Goal: Task Accomplishment & Management: Complete application form

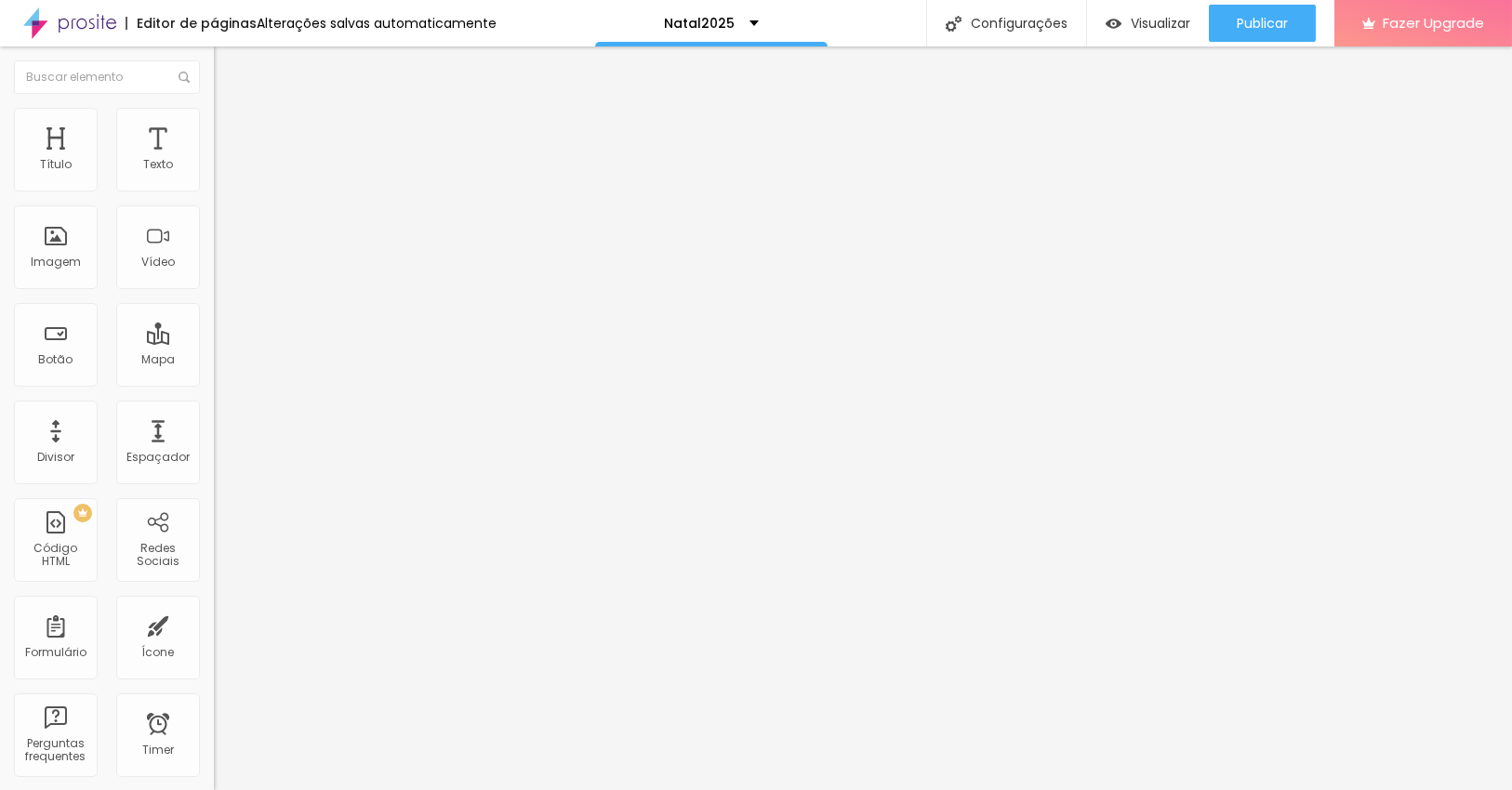
click at [214, 122] on li "Estilo" at bounding box center [320, 117] width 214 height 19
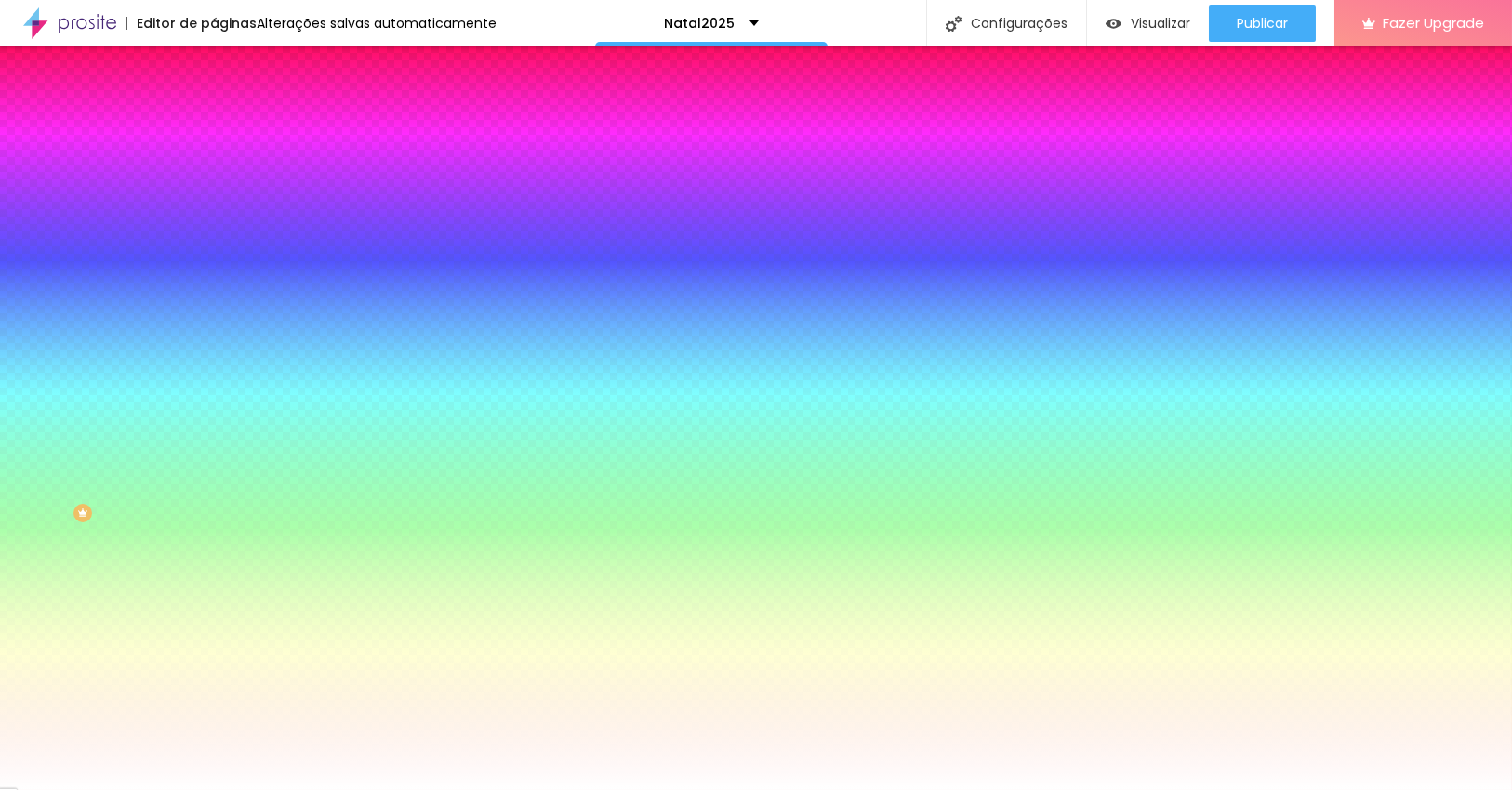
click at [230, 131] on span "Avançado" at bounding box center [261, 139] width 61 height 16
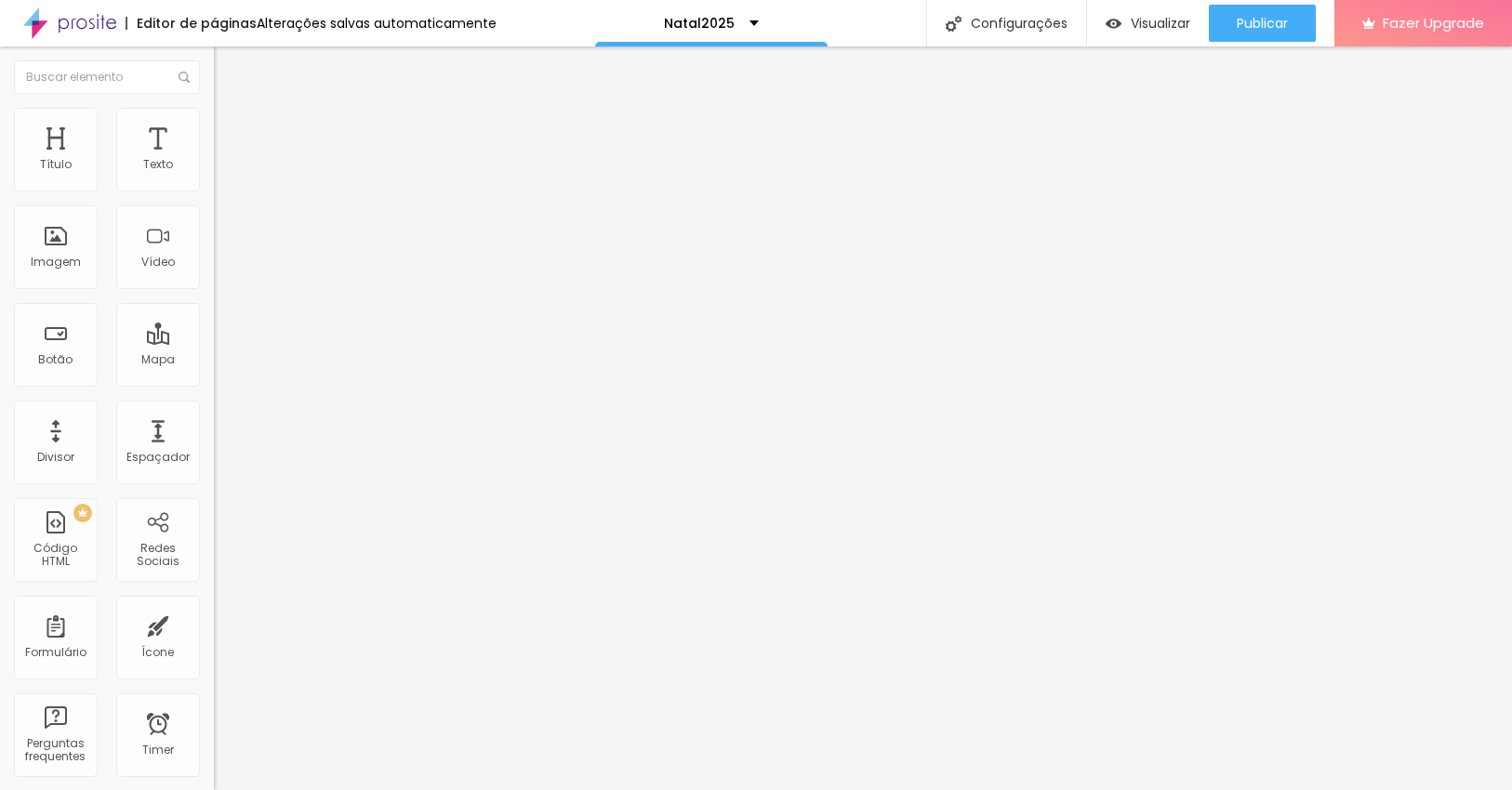
click at [214, 122] on ul "Conteúdo Estilo Avançado" at bounding box center [320, 117] width 214 height 56
click at [214, 123] on li "Estilo" at bounding box center [320, 117] width 214 height 19
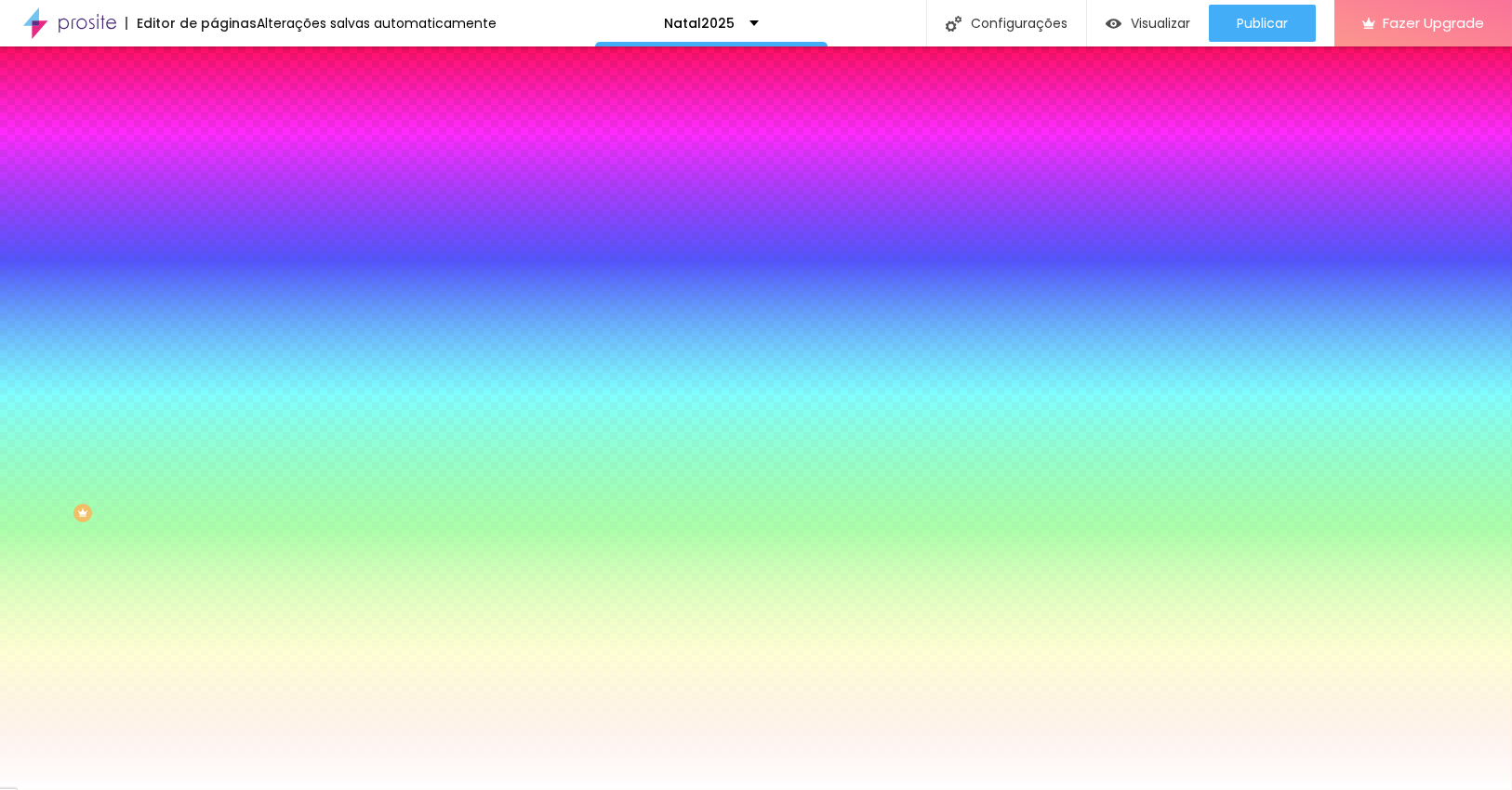
click at [230, 109] on span "Conteúdo" at bounding box center [259, 101] width 58 height 16
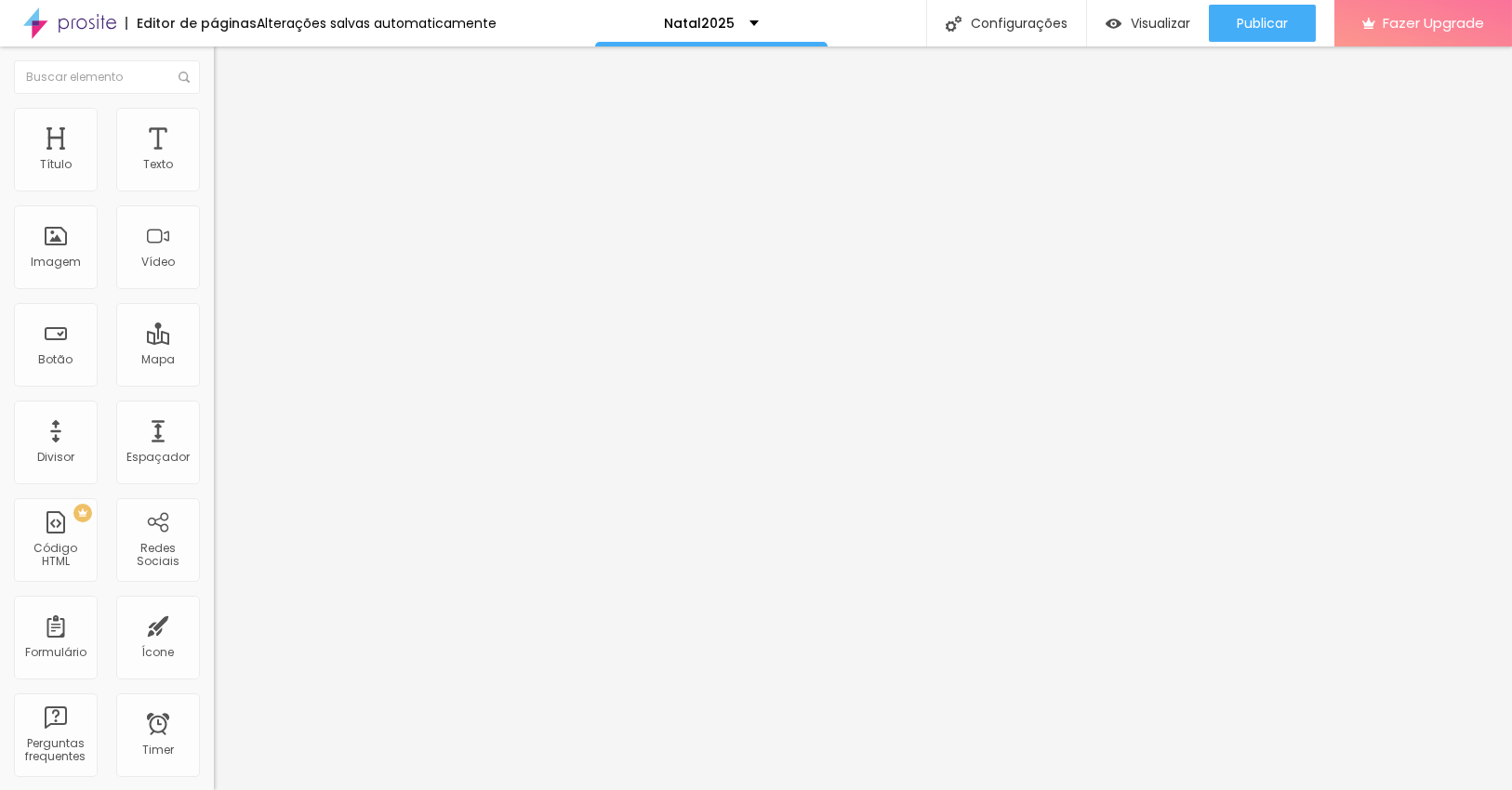
drag, startPoint x: 48, startPoint y: 200, endPoint x: 6, endPoint y: 194, distance: 42.4
click at [214, 194] on div "Texto Click me Alinhamento Tamanho Normal Pequeno Normal Grande Link URL https:…" at bounding box center [320, 280] width 214 height 271
type input "Agendar"
click at [214, 331] on div at bounding box center [320, 336] width 214 height 11
click at [214, 333] on img at bounding box center [218, 337] width 8 height 8
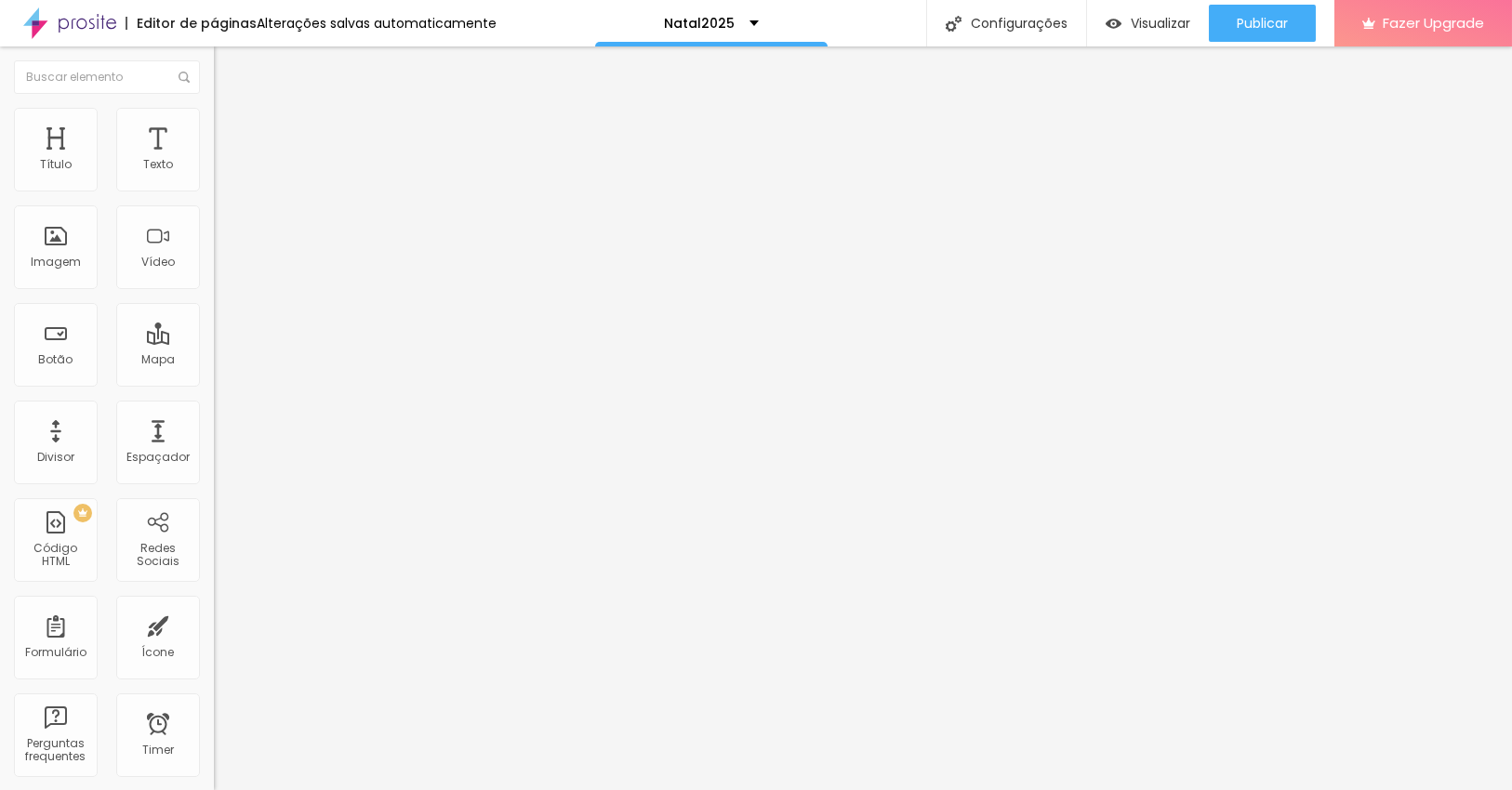
click at [214, 126] on li "Avançado" at bounding box center [320, 135] width 214 height 19
click at [230, 125] on span "Estilo" at bounding box center [244, 120] width 29 height 16
click at [78, 560] on div "Código HTML" at bounding box center [55, 555] width 74 height 27
click at [77, 575] on div "PREMIUM Código HTML" at bounding box center [55, 540] width 84 height 84
click at [226, 181] on div "Contactos" at bounding box center [320, 172] width 190 height 17
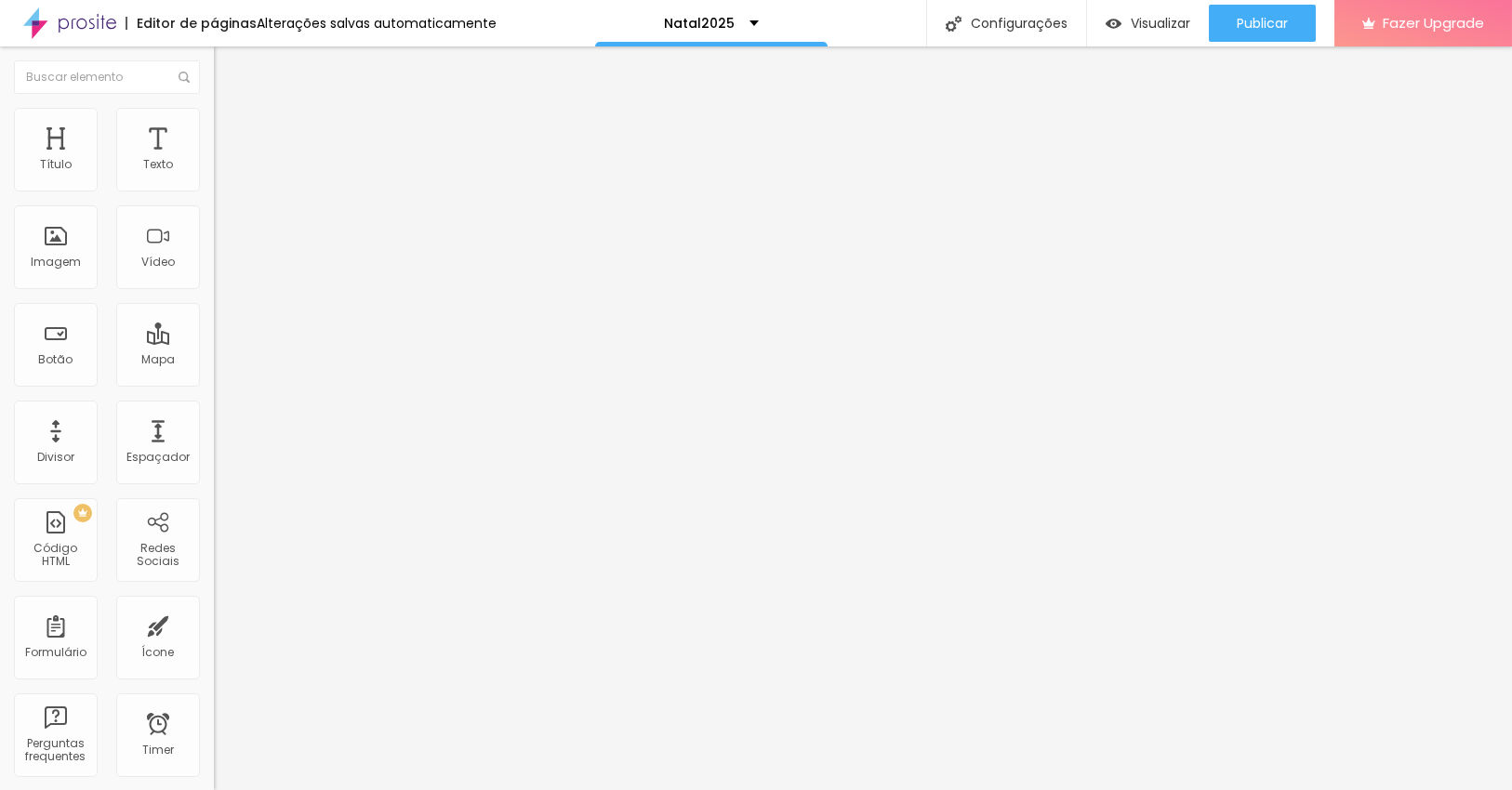
click at [214, 124] on li "Estilo" at bounding box center [320, 117] width 214 height 19
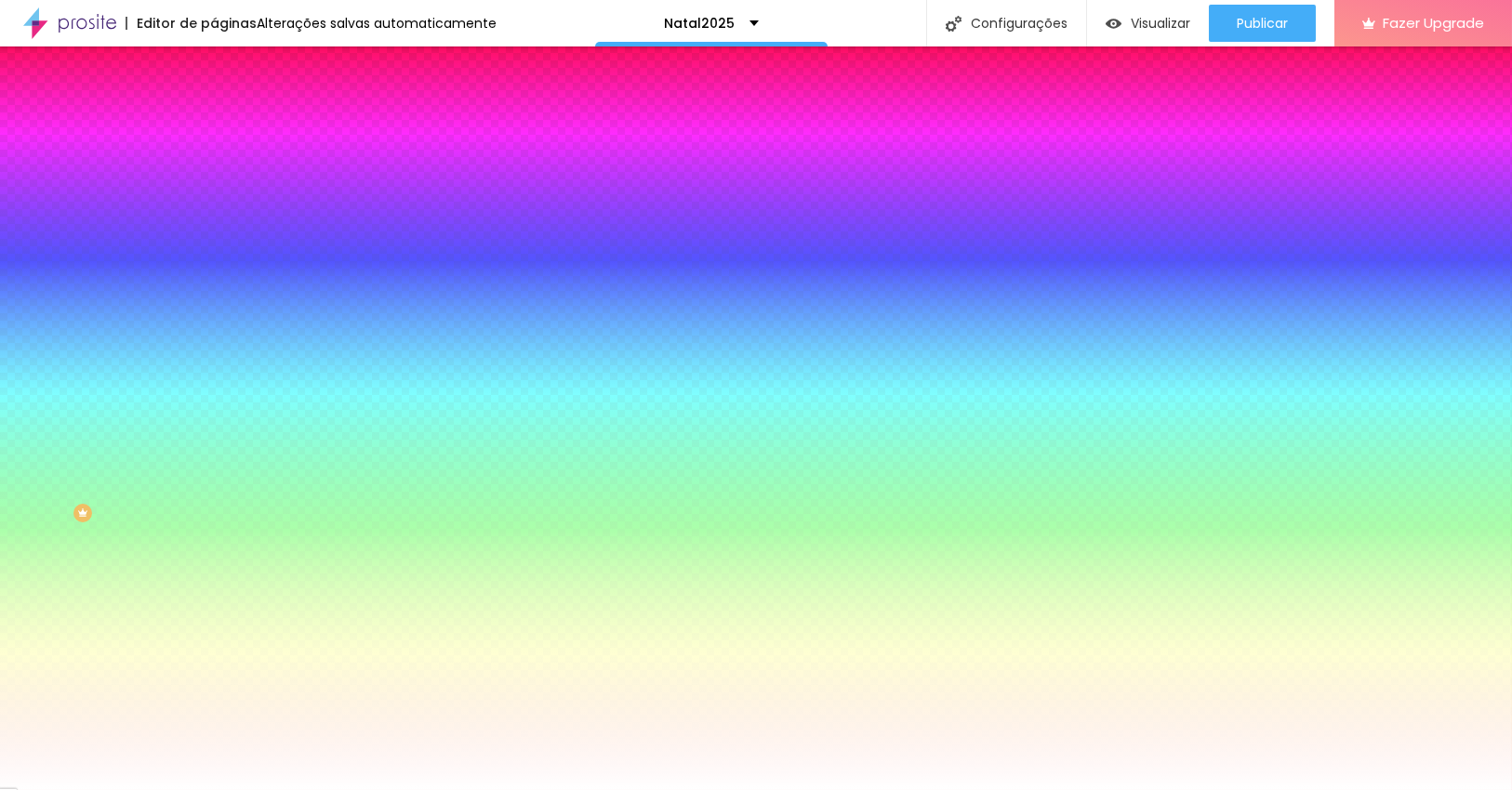
click at [214, 126] on li "Avançado" at bounding box center [320, 135] width 214 height 19
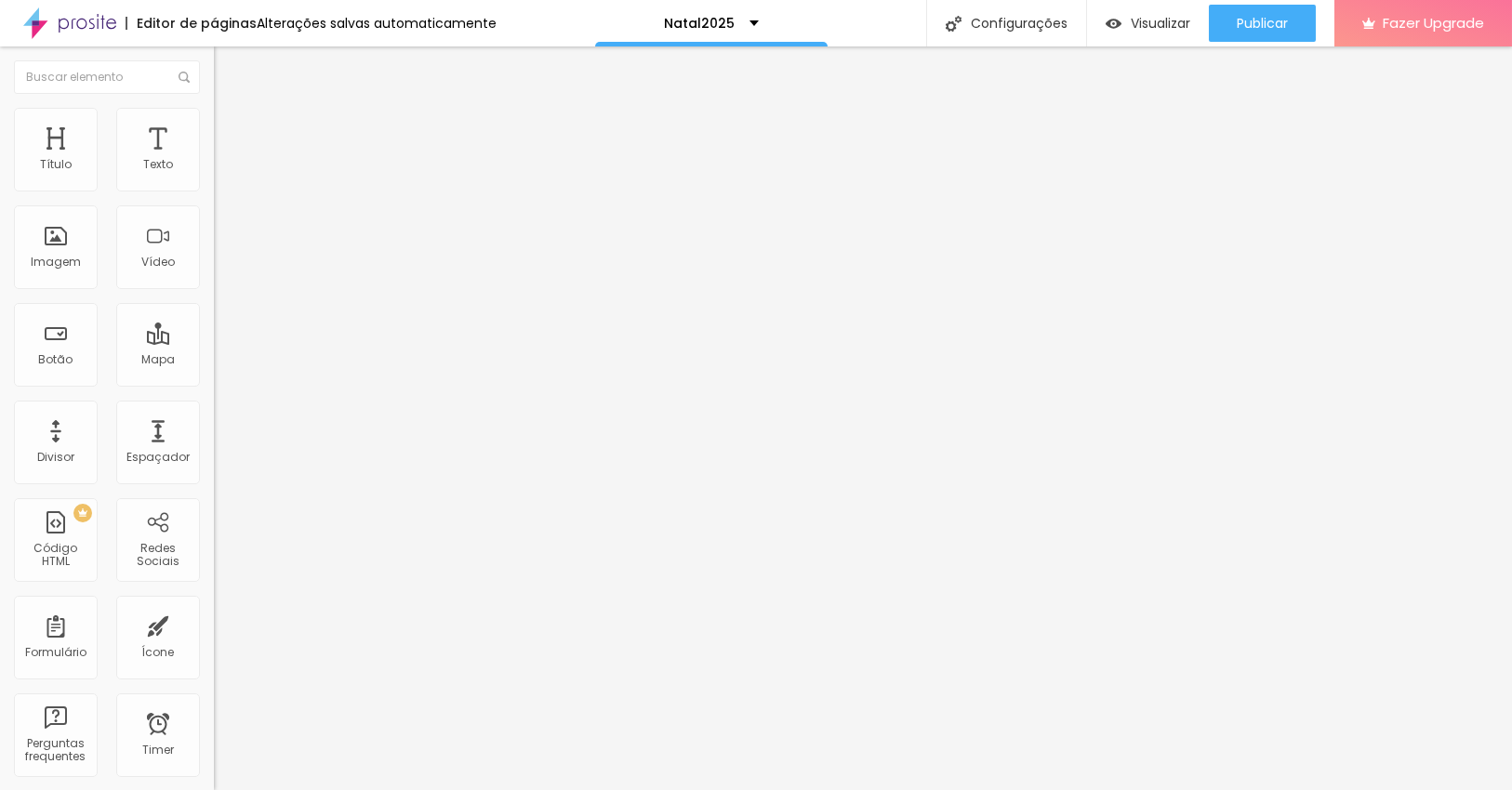
click at [214, 119] on img at bounding box center [222, 116] width 17 height 17
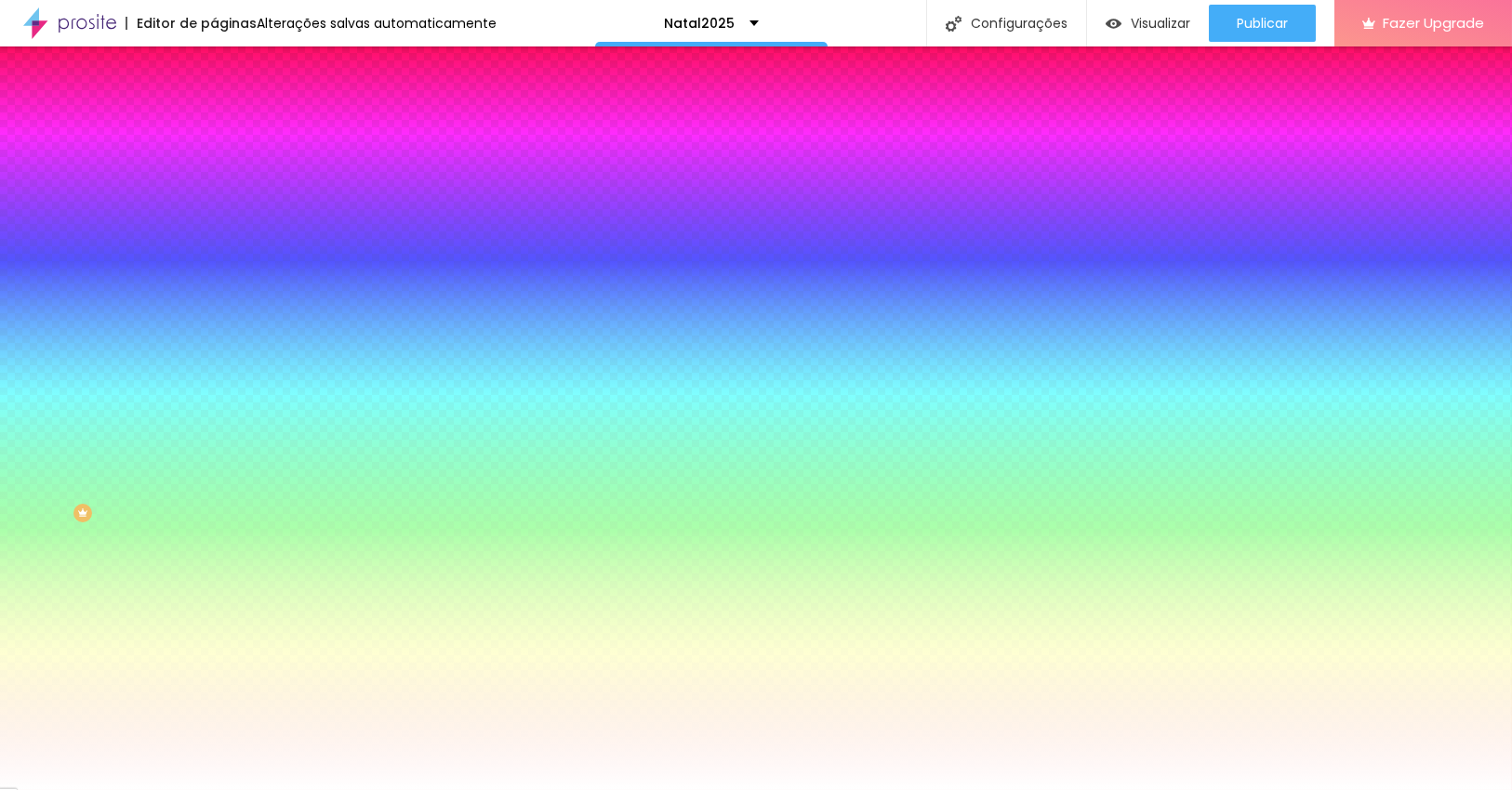
click at [214, 108] on li "Conteúdo" at bounding box center [320, 99] width 214 height 19
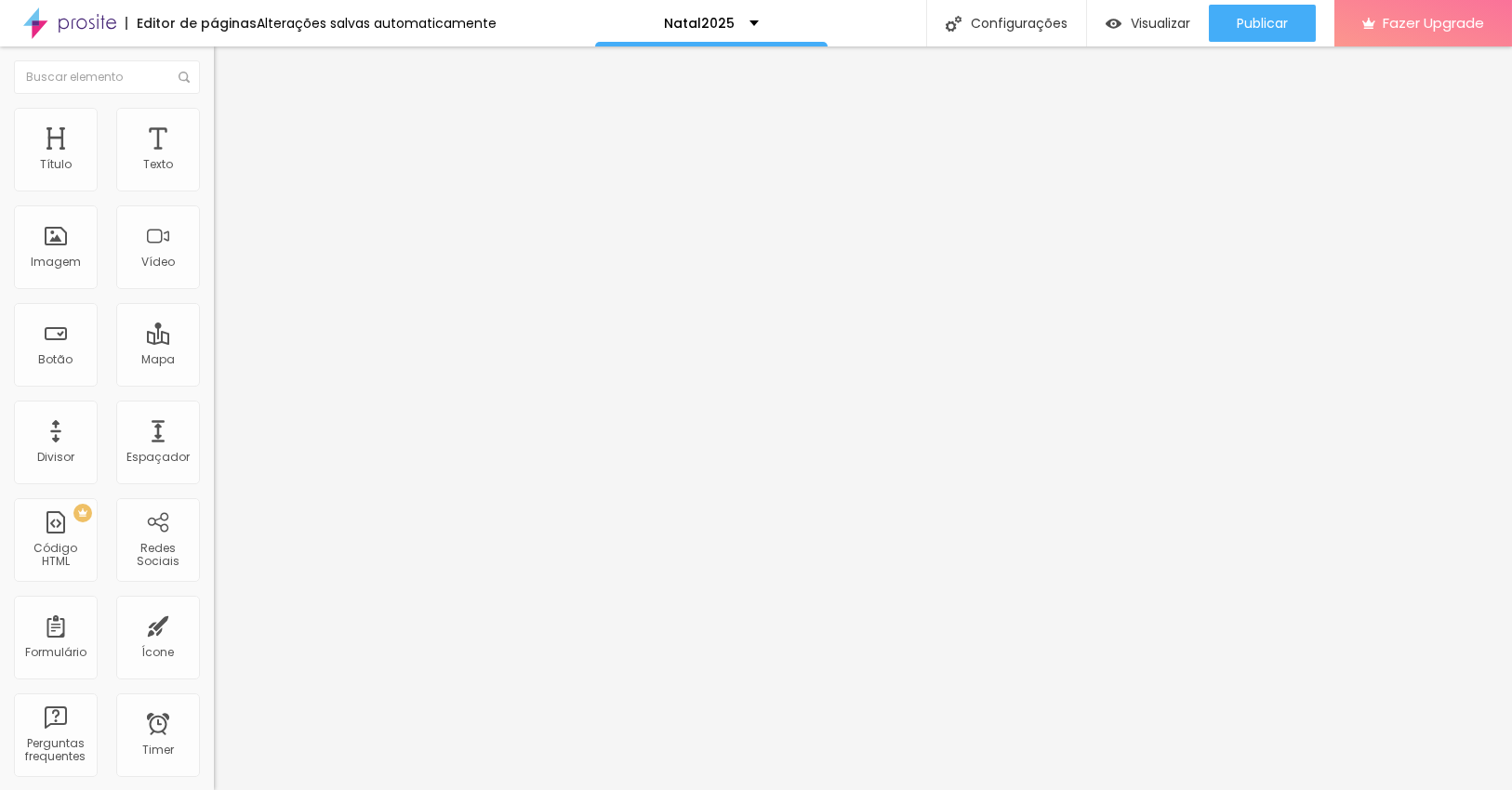
click at [214, 188] on div "Contactos" at bounding box center [320, 172] width 214 height 32
click at [214, 188] on img at bounding box center [219, 193] width 11 height 11
click at [228, 64] on div "Editar Formulário" at bounding box center [296, 67] width 138 height 15
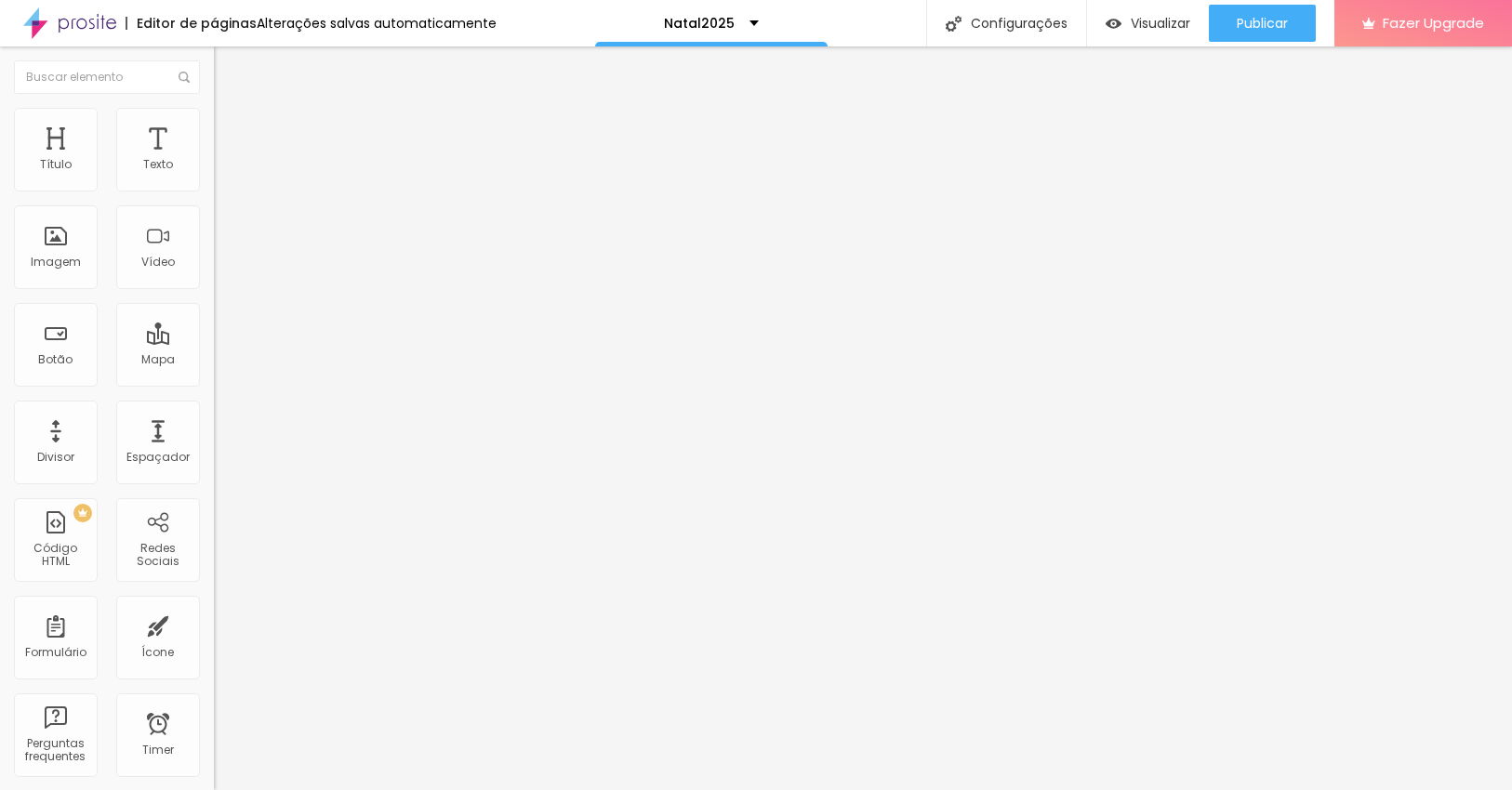
click at [214, 381] on input "https://" at bounding box center [325, 373] width 224 height 19
drag, startPoint x: 105, startPoint y: 382, endPoint x: 0, endPoint y: 388, distance: 105.2
click at [214, 388] on div "Texto Agendar Alinhamento Tamanho Normal Pequeno Normal Grande Link URL https:/…" at bounding box center [320, 280] width 214 height 271
paste input "www.alexandremphotography.com/natal-2025"
type input "h"
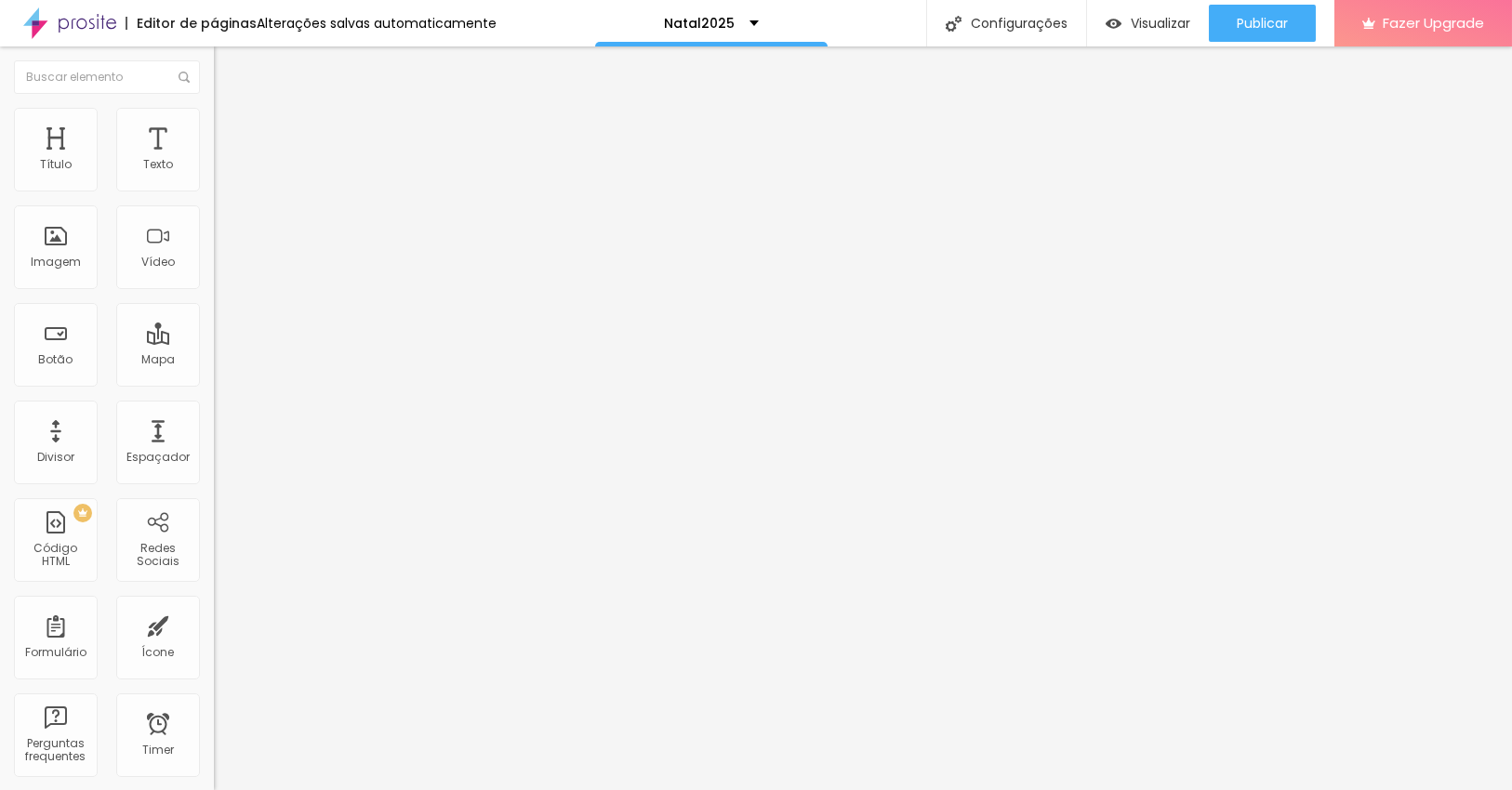
type input "formulario"
click at [214, 490] on div "Editar Botão Conteúdo Estilo Avançado Texto Agendar Alinhamento Tamanho Normal …" at bounding box center [320, 418] width 214 height 744
drag, startPoint x: 99, startPoint y: 389, endPoint x: 0, endPoint y: 393, distance: 99.1
click at [214, 393] on div "Texto Agendar Alinhamento Tamanho Normal Pequeno Normal Grande Link URL formula…" at bounding box center [320, 280] width 214 height 271
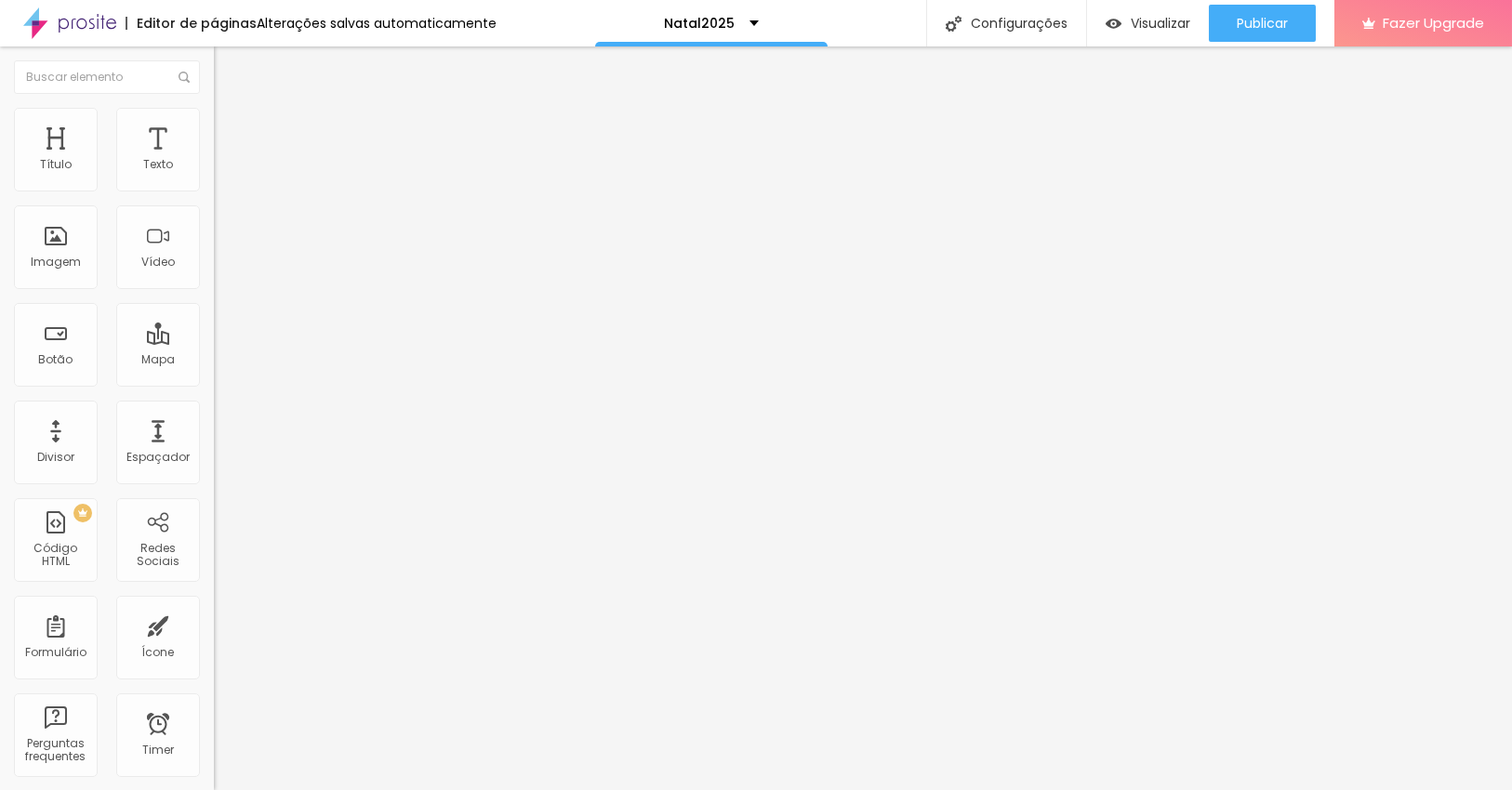
scroll to position [0, 0]
click at [214, 505] on div "Editar Botão Conteúdo Estilo Avançado Texto Agendar Alinhamento Tamanho Normal …" at bounding box center [320, 418] width 214 height 744
click at [214, 383] on input "text" at bounding box center [325, 373] width 224 height 19
paste input "www.alexandremphotography.com/formulario"
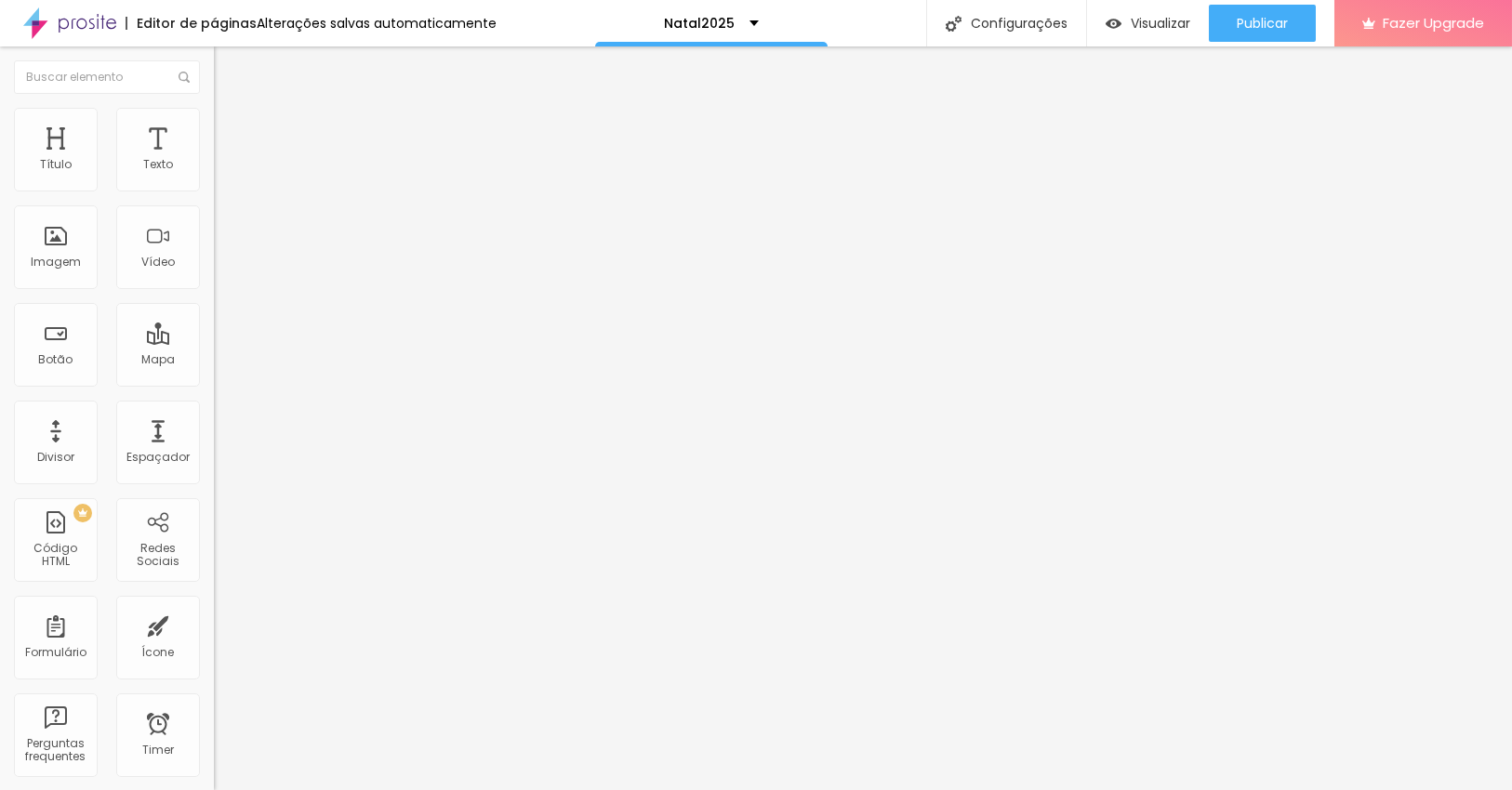
type input "www.alexandremphotography.com/formulario"
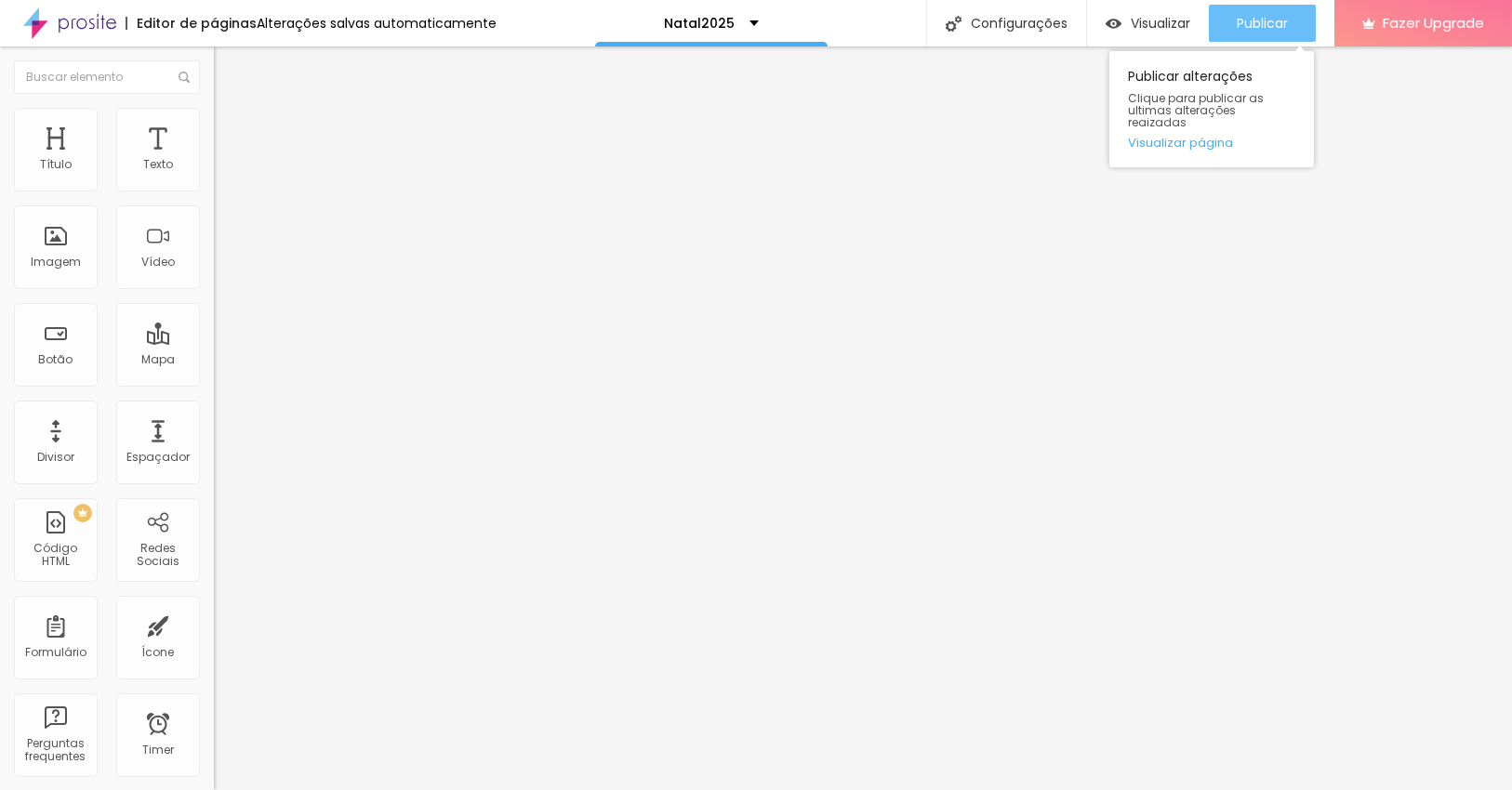
click at [1287, 11] on button "Publicar" at bounding box center [1262, 24] width 107 height 37
click at [1276, 24] on span "Publicar" at bounding box center [1262, 23] width 51 height 15
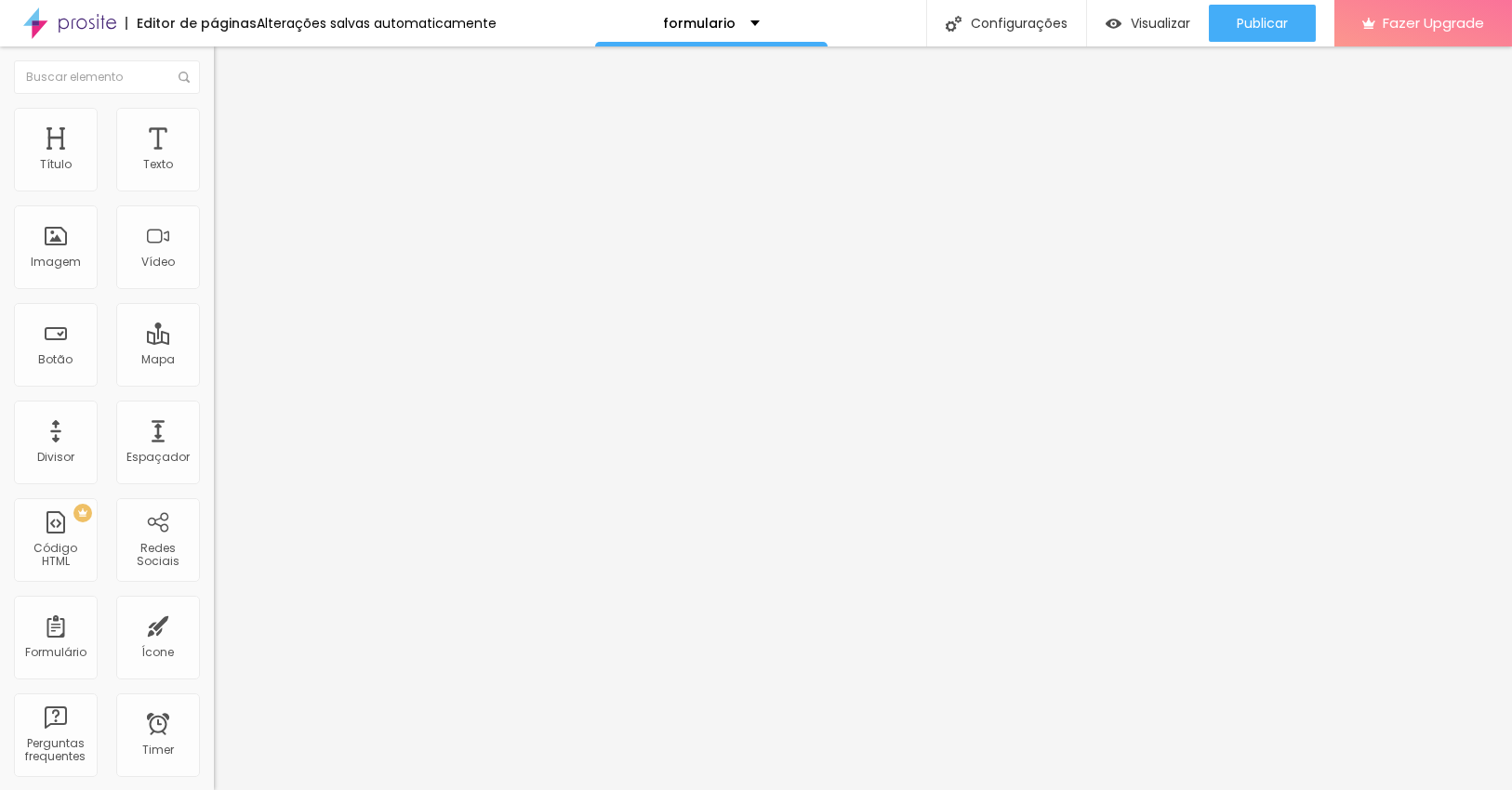
click at [214, 188] on img at bounding box center [219, 193] width 11 height 11
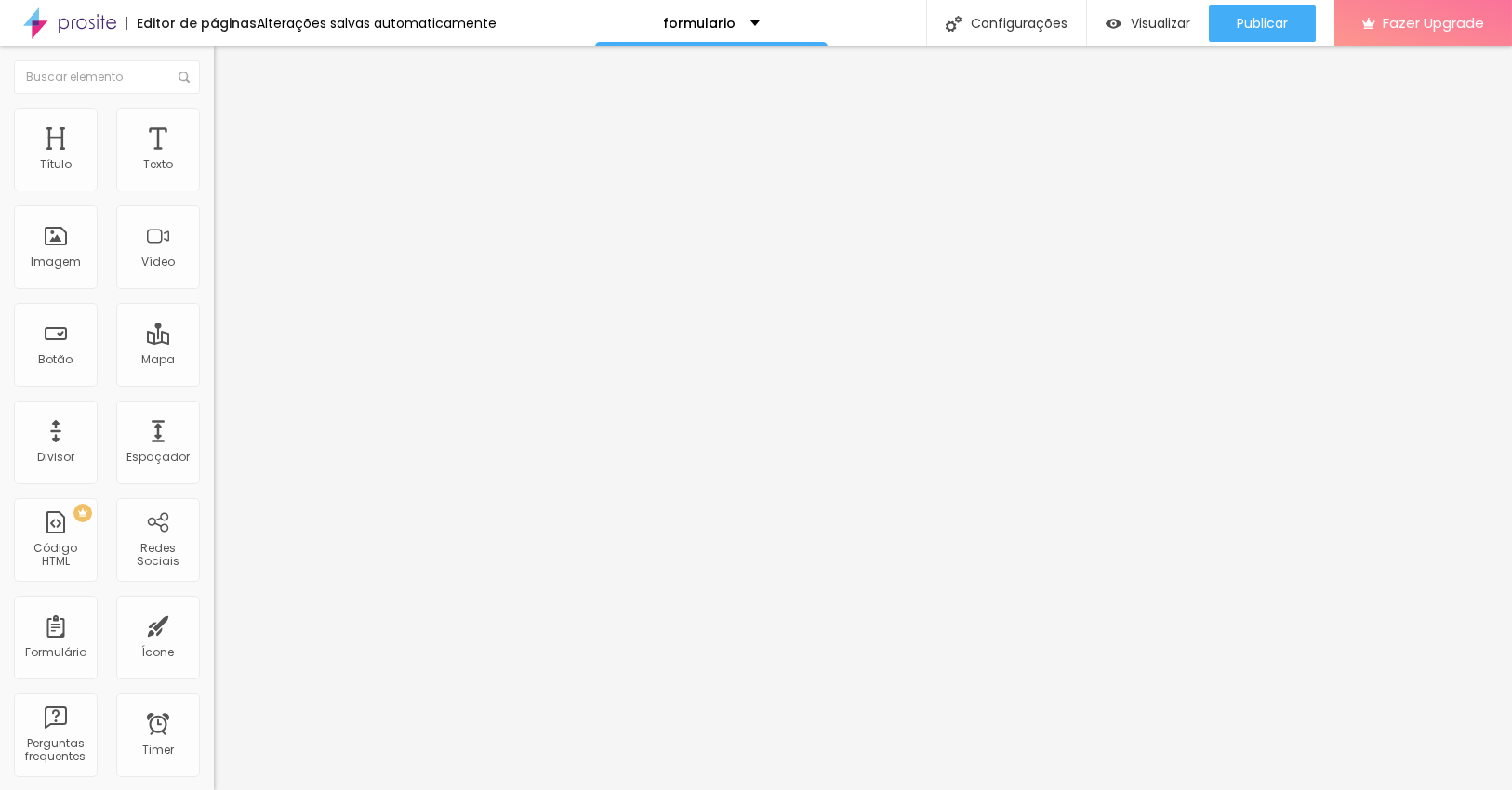
drag, startPoint x: 570, startPoint y: 506, endPoint x: 519, endPoint y: 503, distance: 51.1
paste input "Pack Basic"
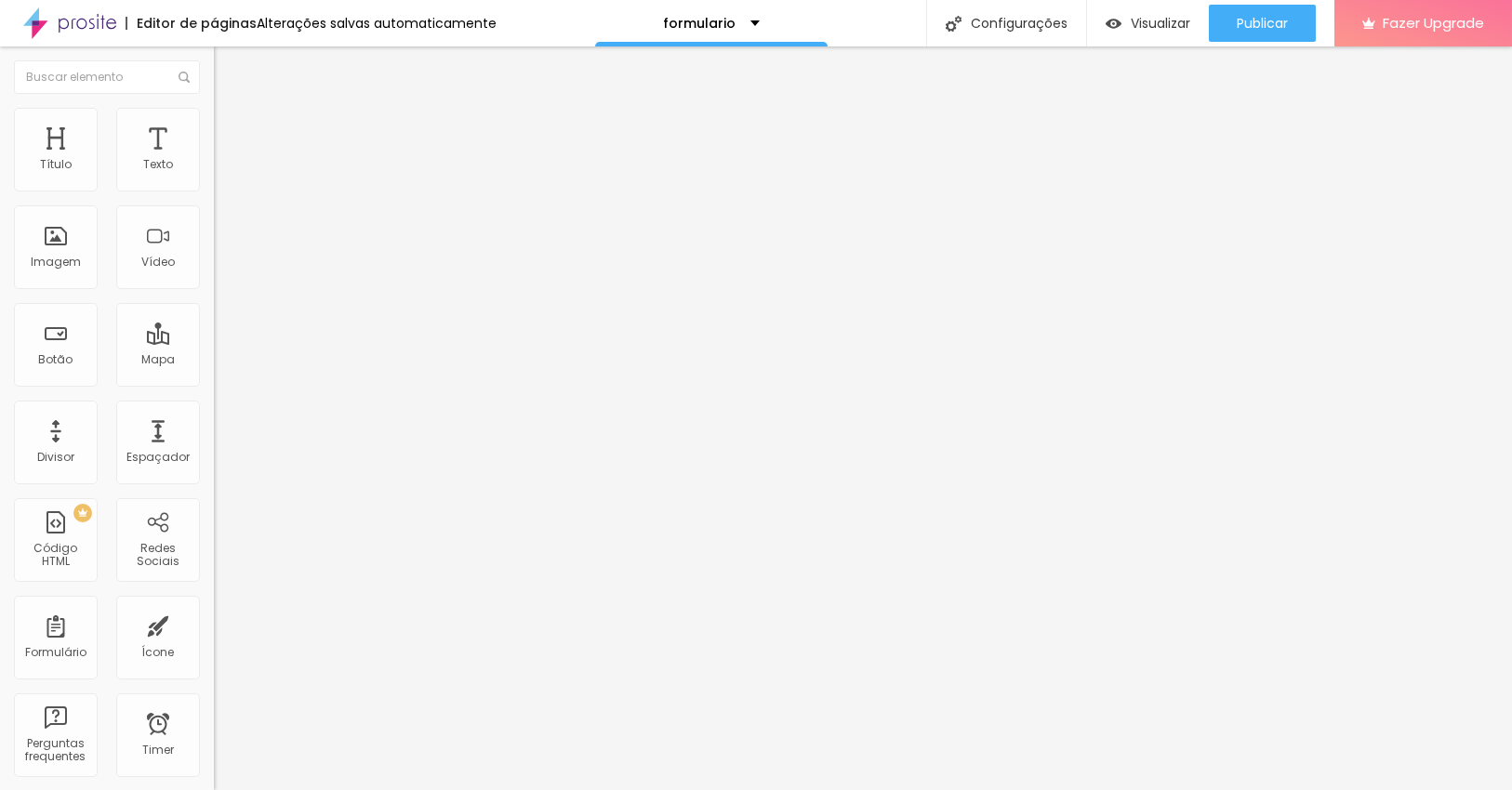
type input "Pack Basic"
drag, startPoint x: 597, startPoint y: 549, endPoint x: 515, endPoint y: 544, distance: 82.2
paste input "Pack Premium"
type input "Pack Premium"
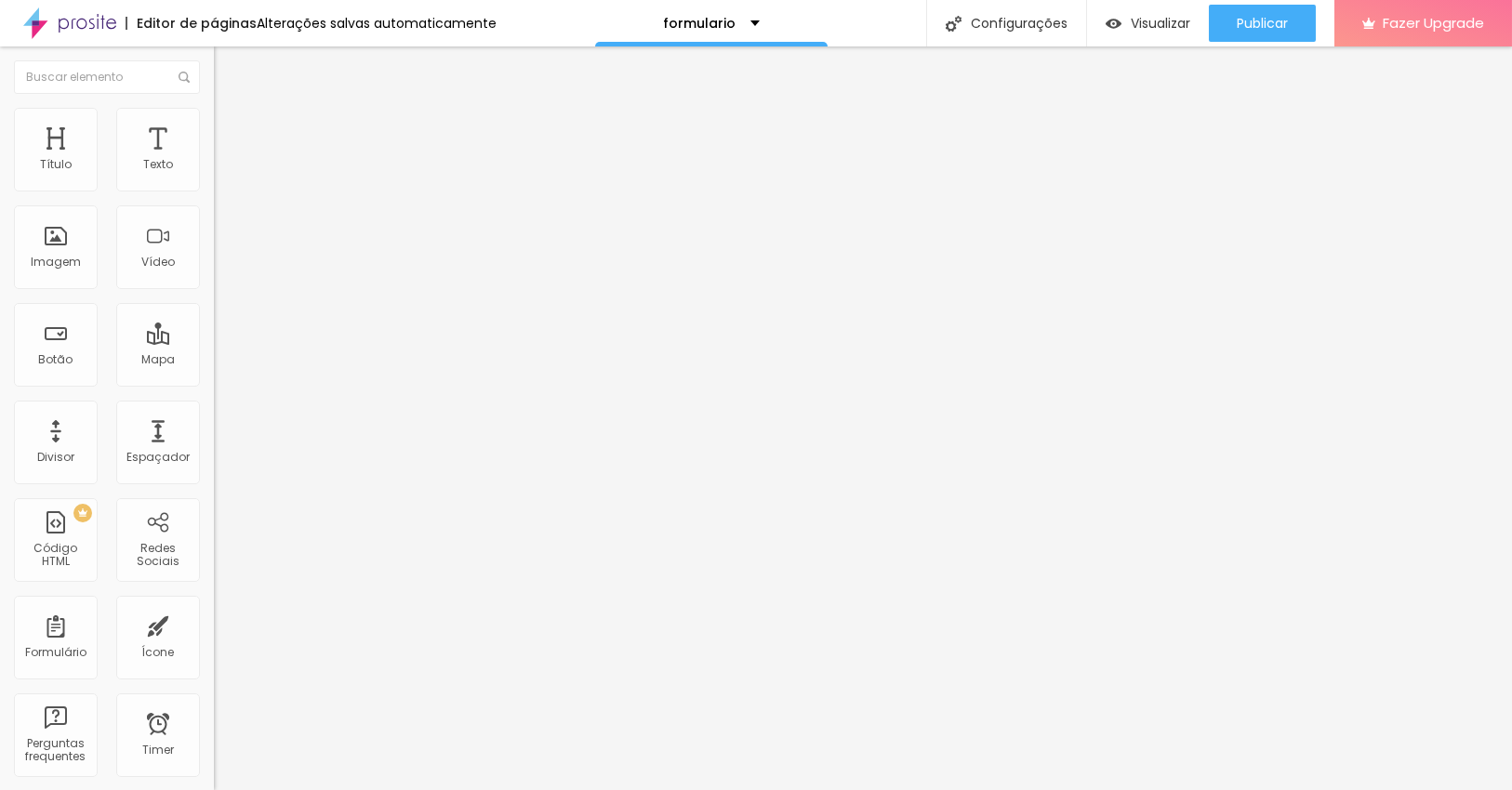
drag, startPoint x: 591, startPoint y: 589, endPoint x: 515, endPoint y: 584, distance: 76.2
paste input "Pack standard"
type input "Pack standard"
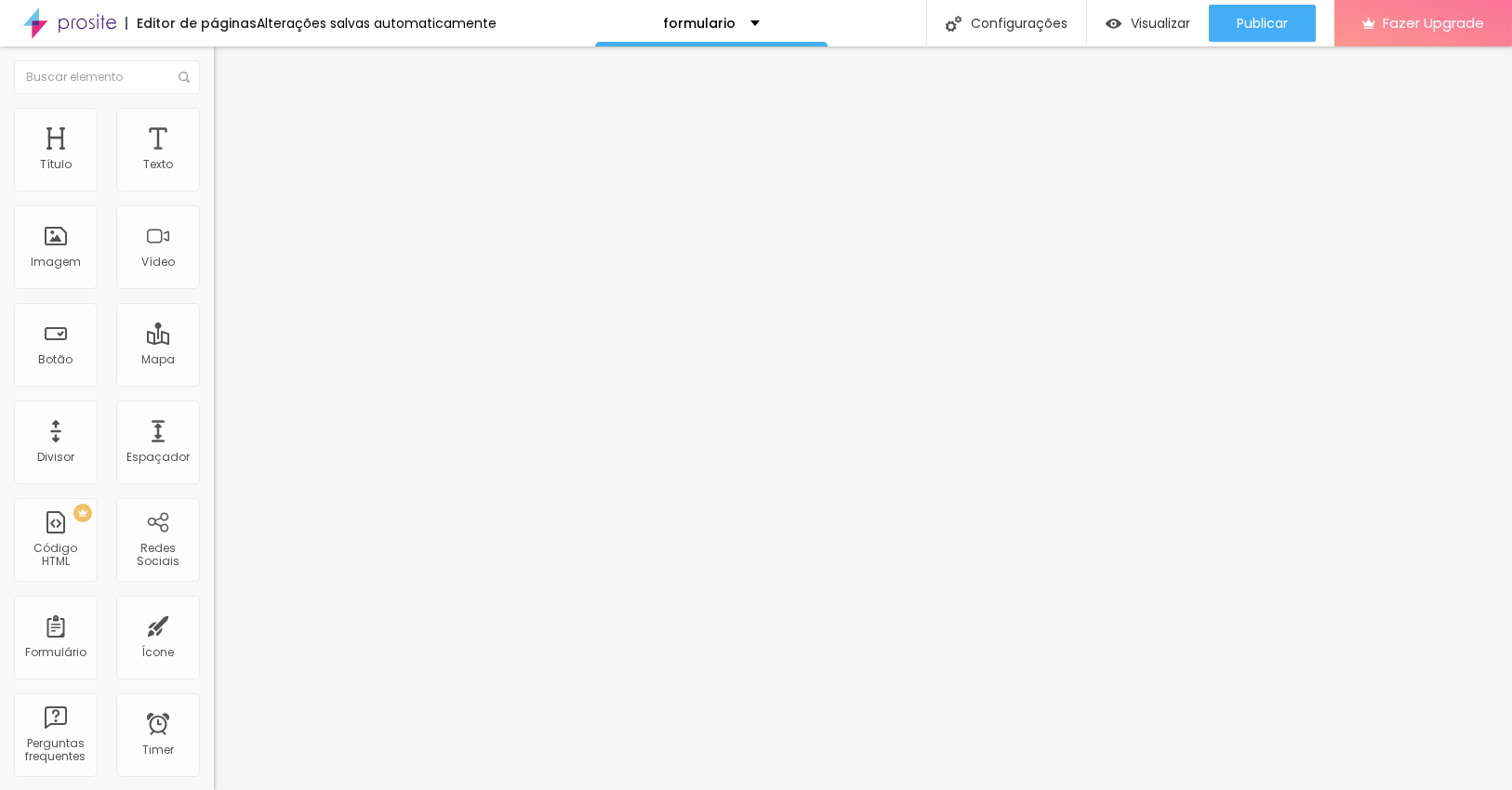
scroll to position [343, 0]
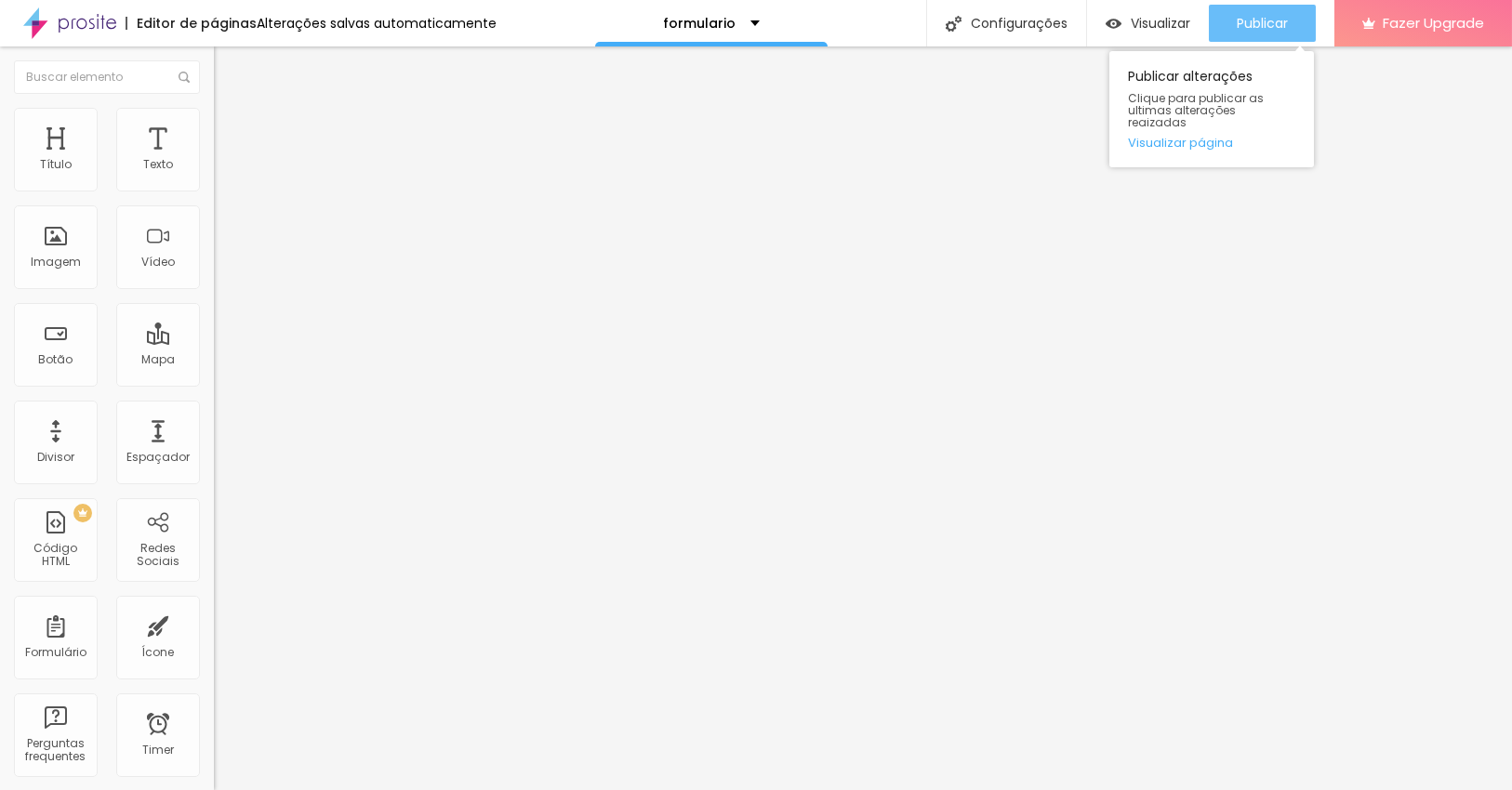
click at [1269, 24] on span "Publicar" at bounding box center [1262, 23] width 51 height 15
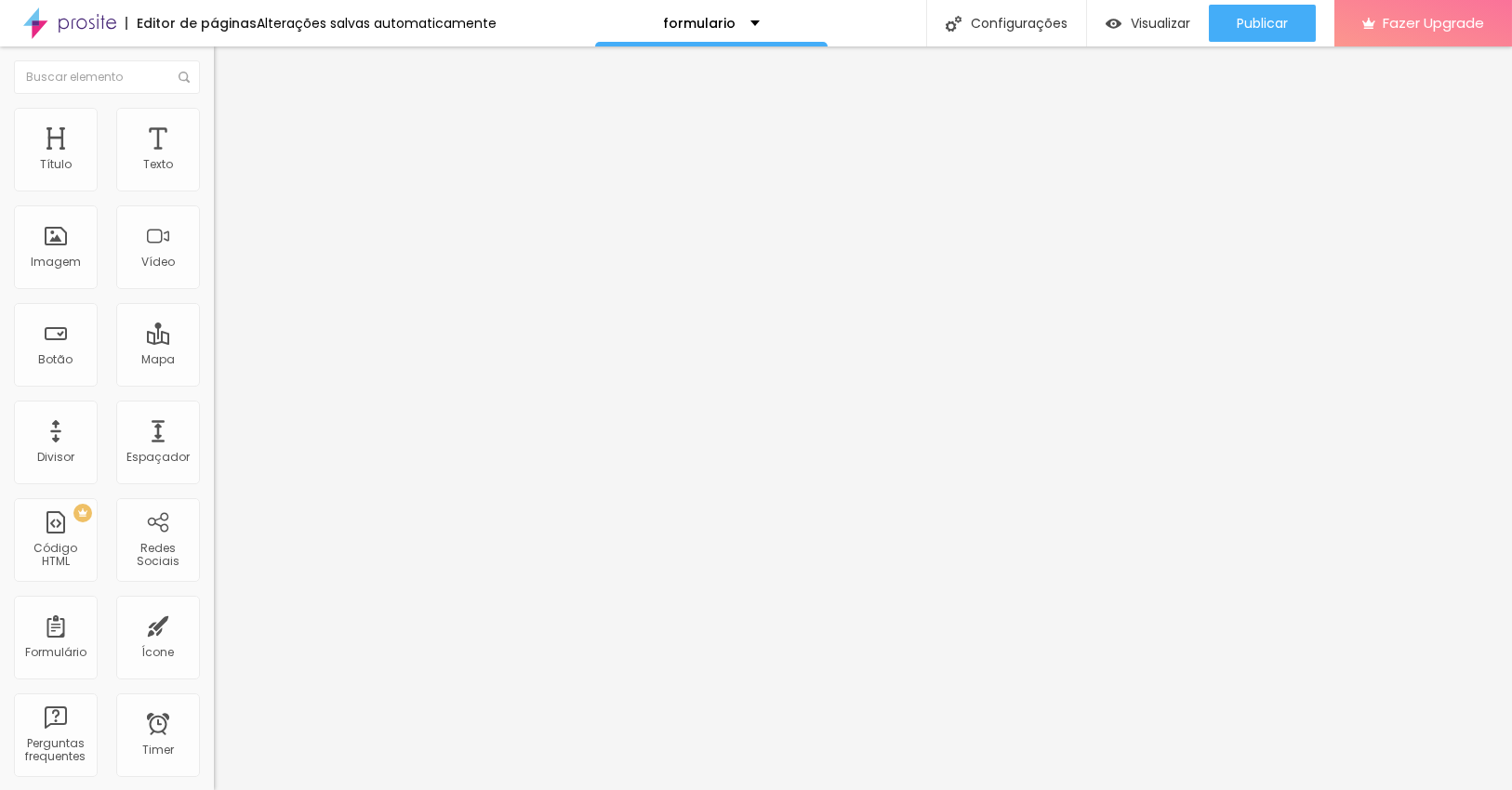
click at [214, 117] on img at bounding box center [222, 116] width 17 height 17
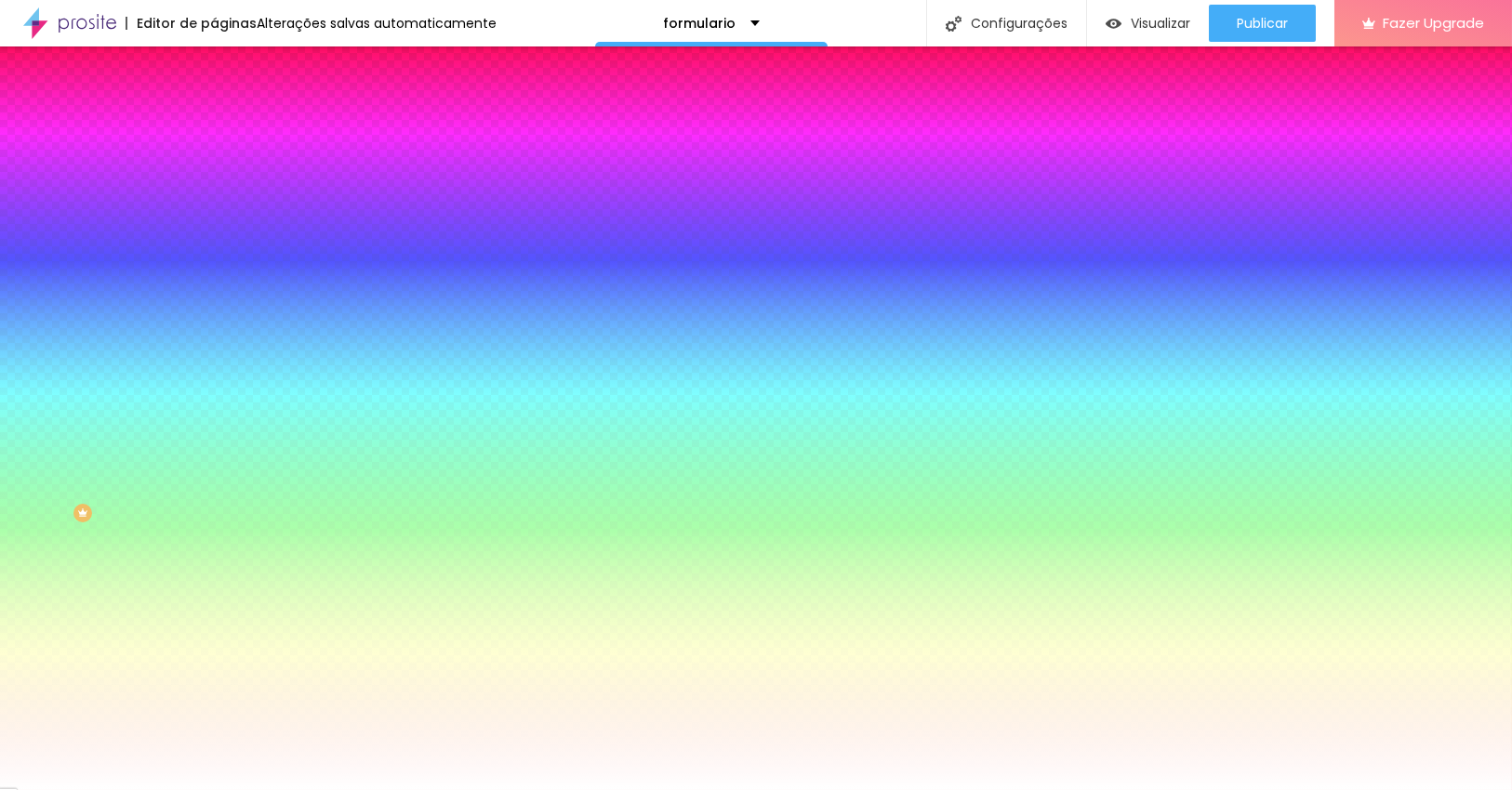
click at [214, 106] on img at bounding box center [222, 98] width 17 height 17
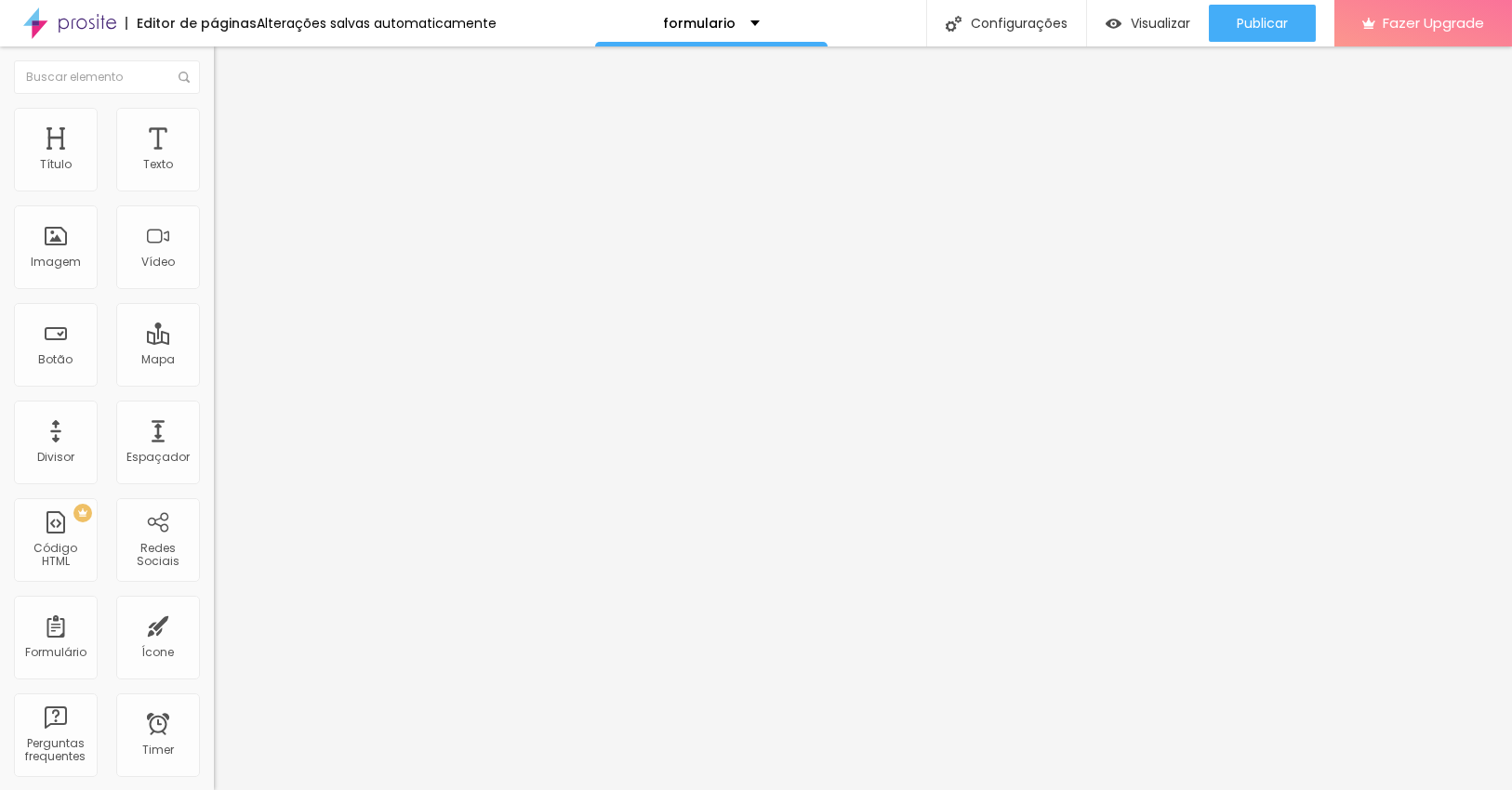
click at [214, 121] on li "Estilo" at bounding box center [320, 117] width 214 height 19
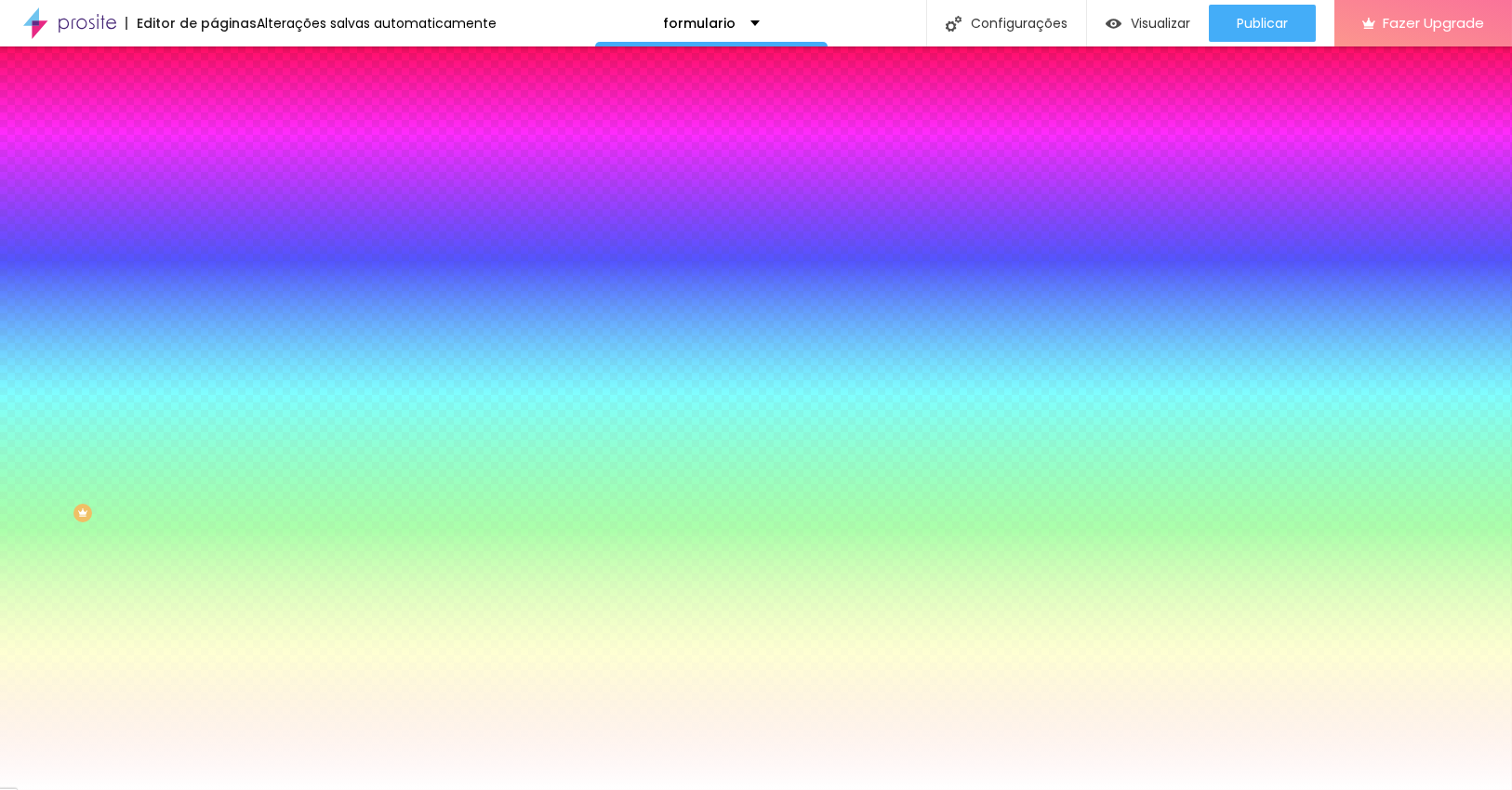
click at [214, 126] on img at bounding box center [222, 134] width 17 height 17
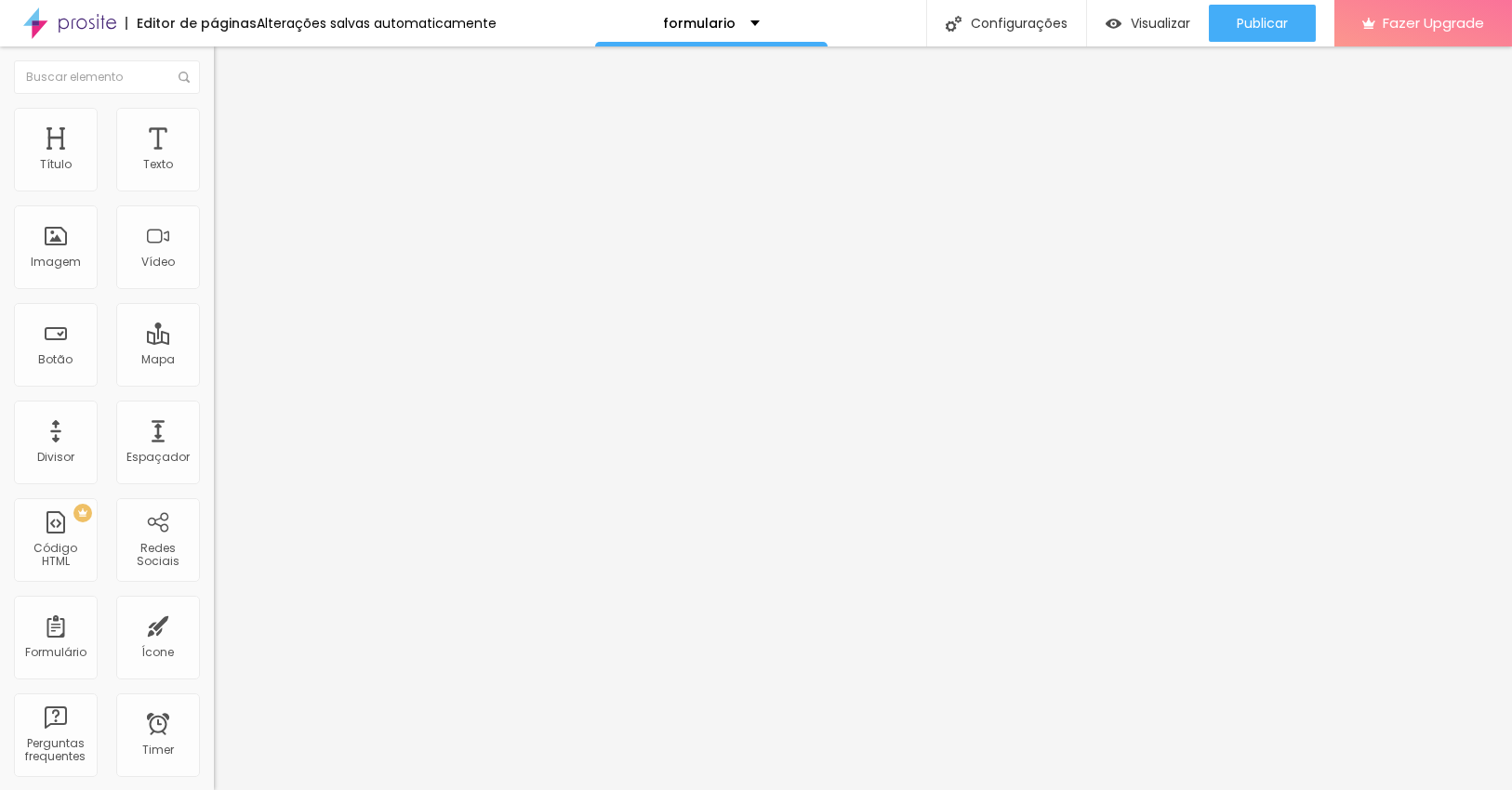
click at [214, 108] on li "Conteúdo" at bounding box center [320, 99] width 214 height 19
click at [214, 188] on img at bounding box center [219, 193] width 11 height 11
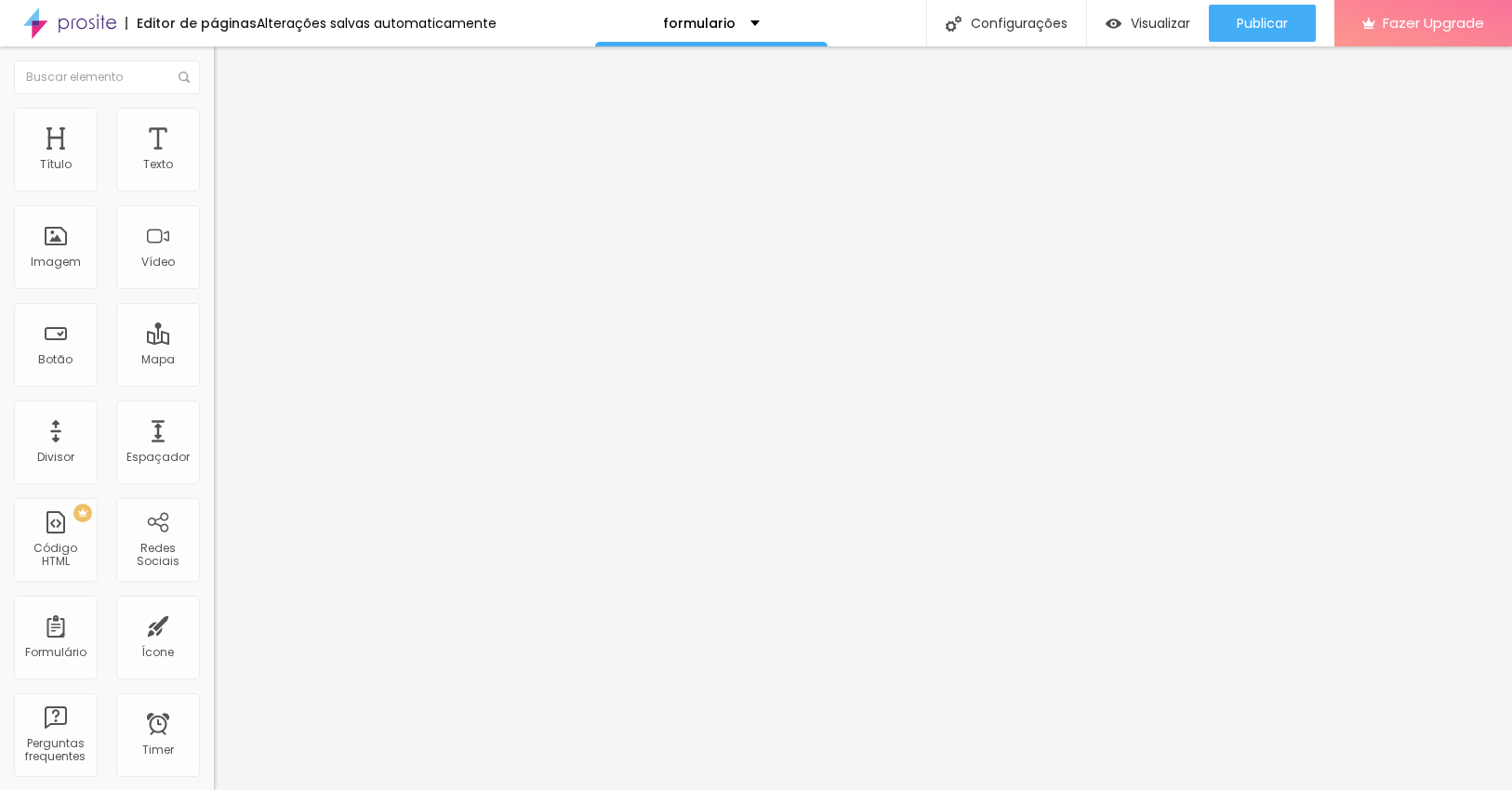
drag, startPoint x: 605, startPoint y: 416, endPoint x: 456, endPoint y: 417, distance: 149.0
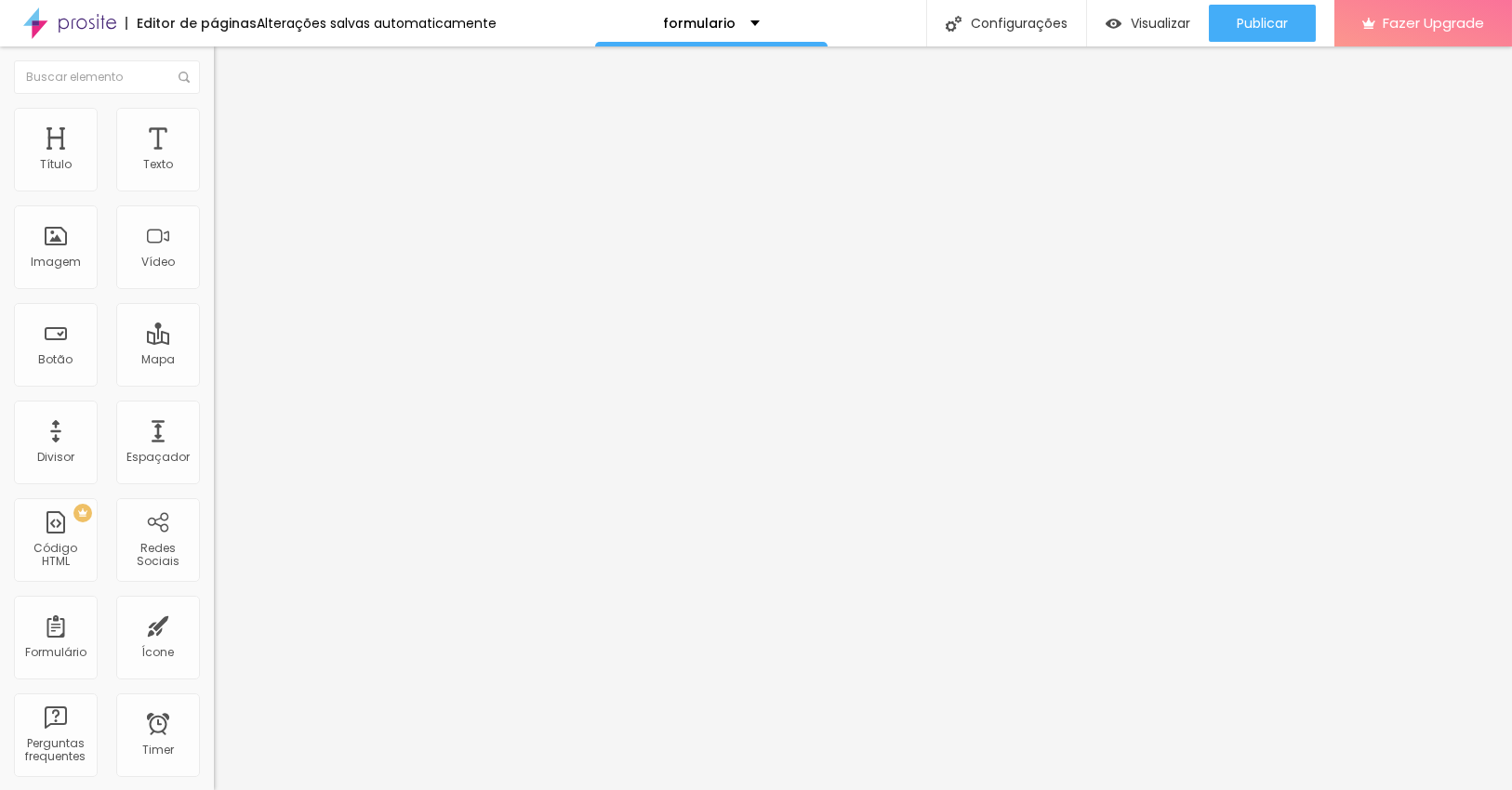
type input "Qual pack vão escolher?"
drag, startPoint x: 591, startPoint y: 625, endPoint x: 510, endPoint y: 625, distance: 81.0
drag, startPoint x: 646, startPoint y: 626, endPoint x: 571, endPoint y: 625, distance: 75.0
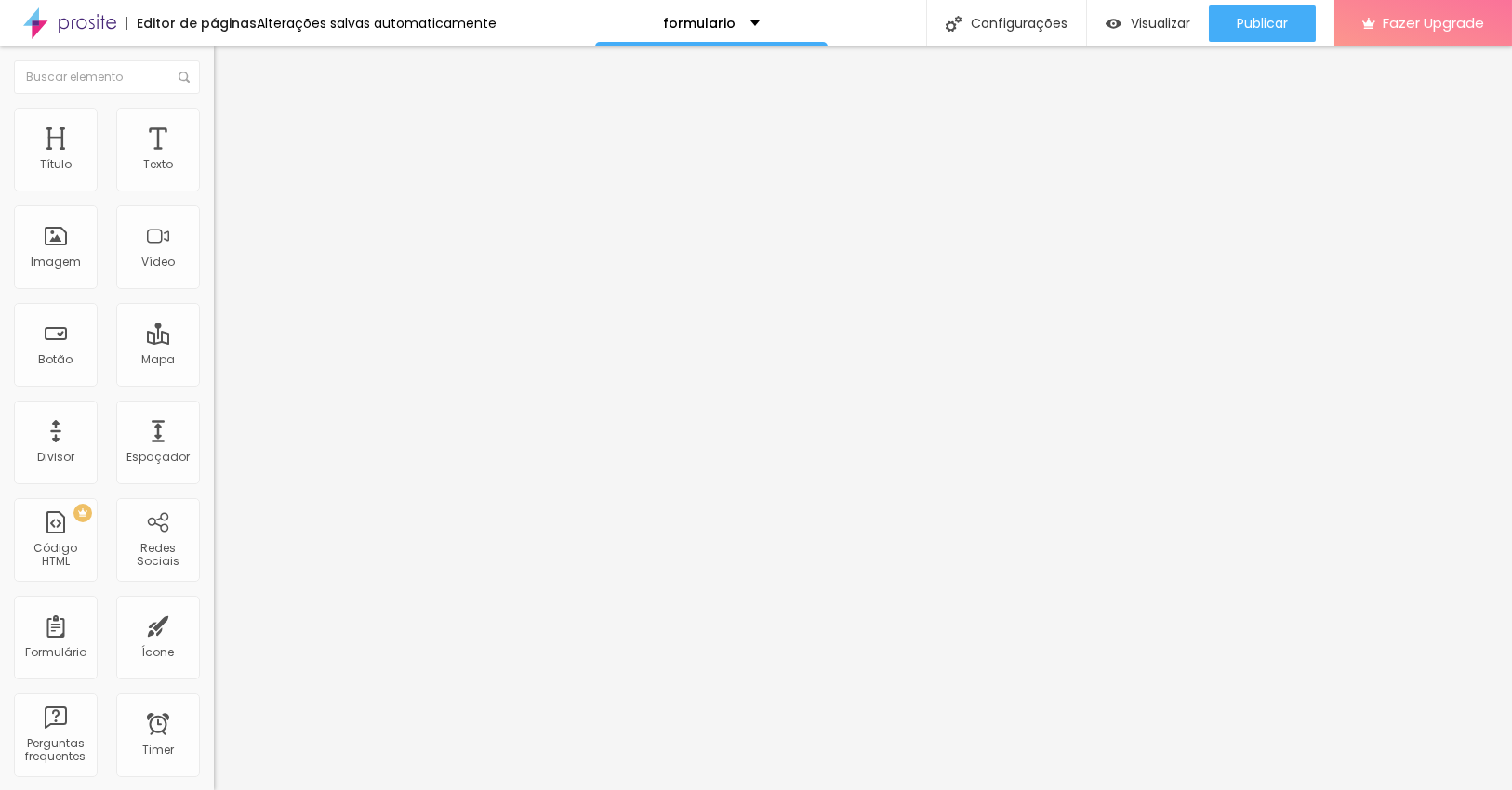
type input "Ainda não sei qual vai ser"
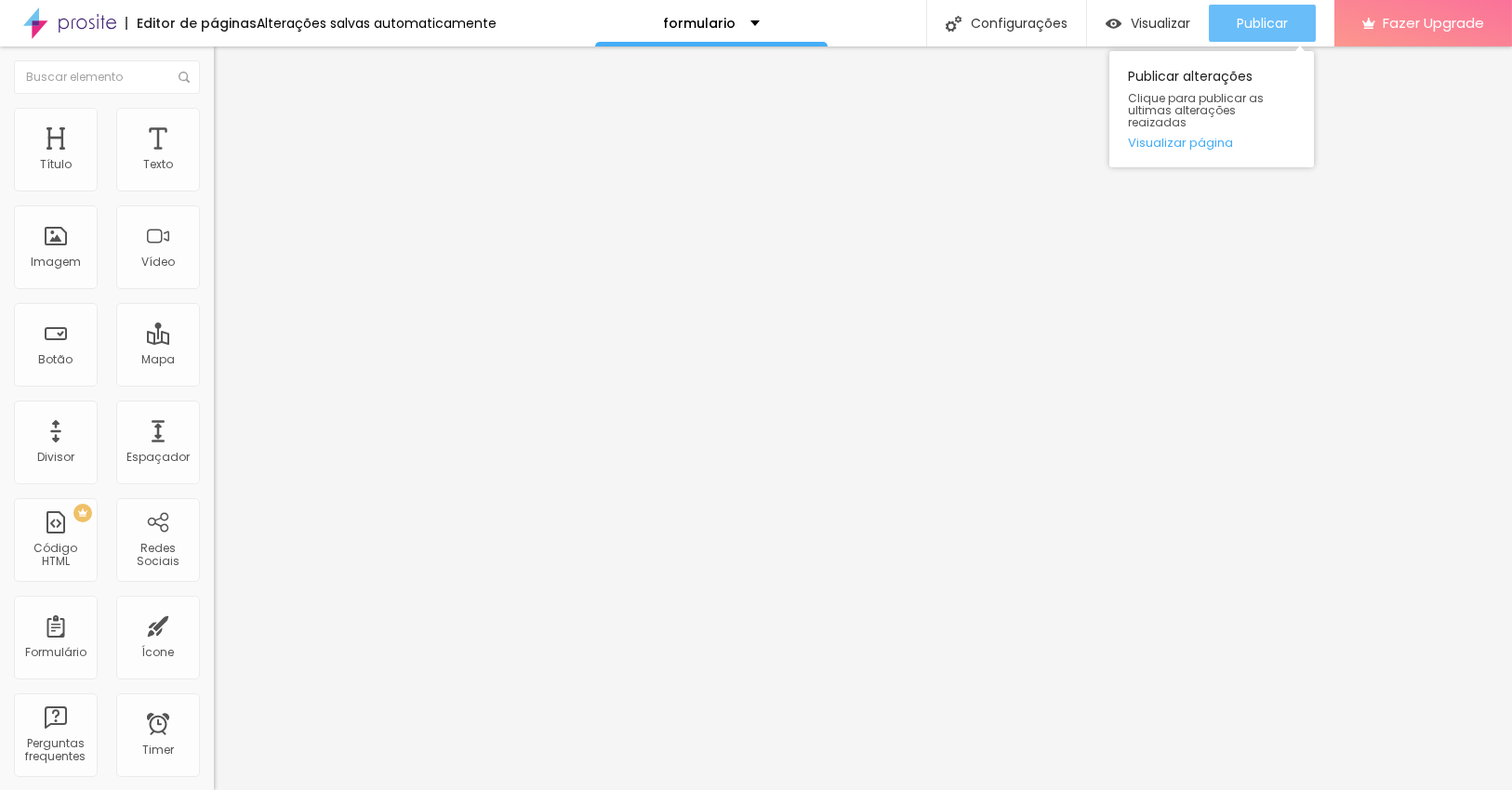
click at [1258, 20] on span "Publicar" at bounding box center [1262, 23] width 51 height 15
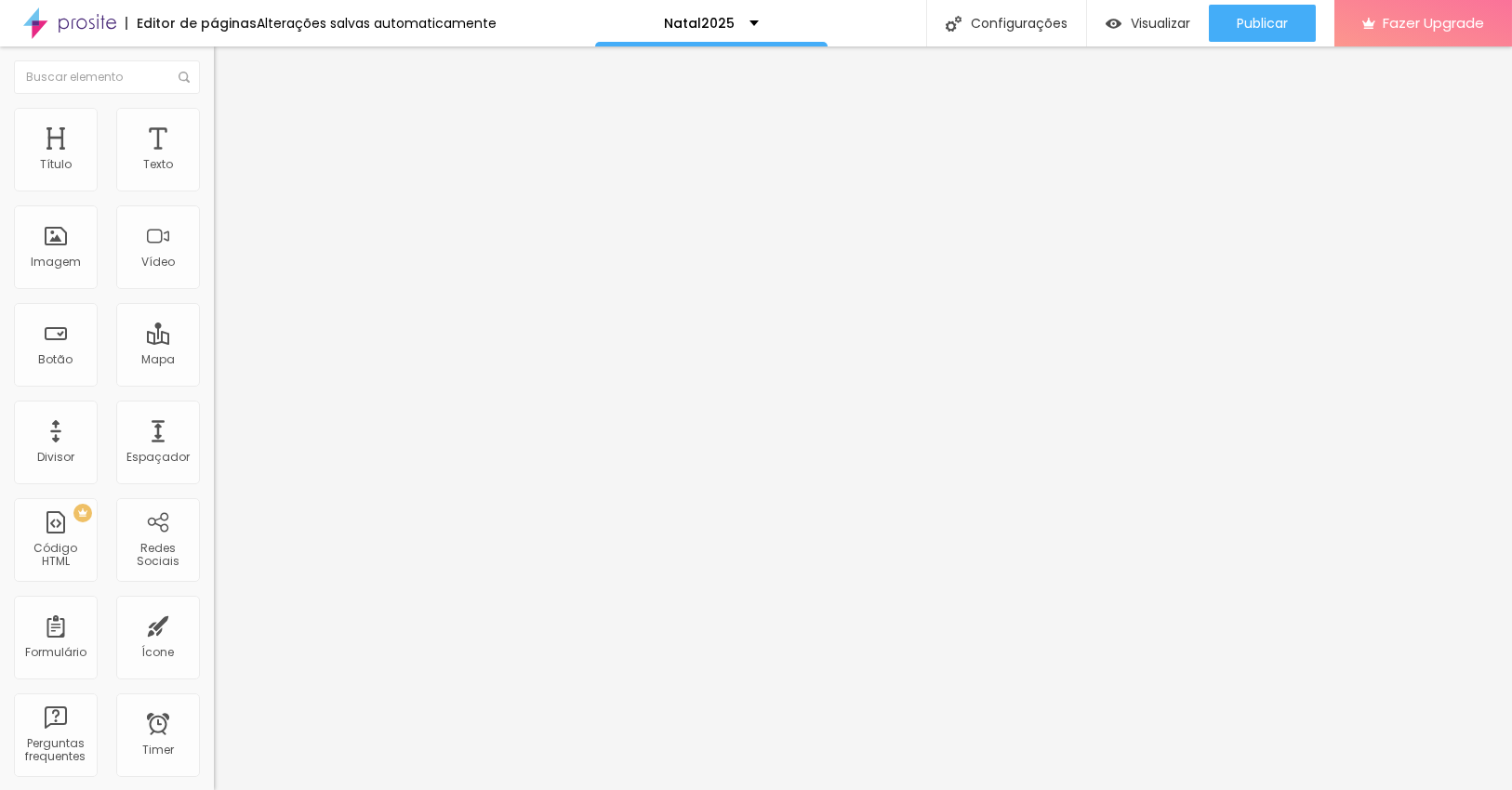
click at [214, 383] on input "[DOMAIN_NAME][URL]" at bounding box center [325, 373] width 224 height 19
click at [214, 383] on input "www.alexandremphotography.com/formulario" at bounding box center [325, 373] width 224 height 19
paste input "https://"
type input "https://www.alexandremphotography.com/formulario"
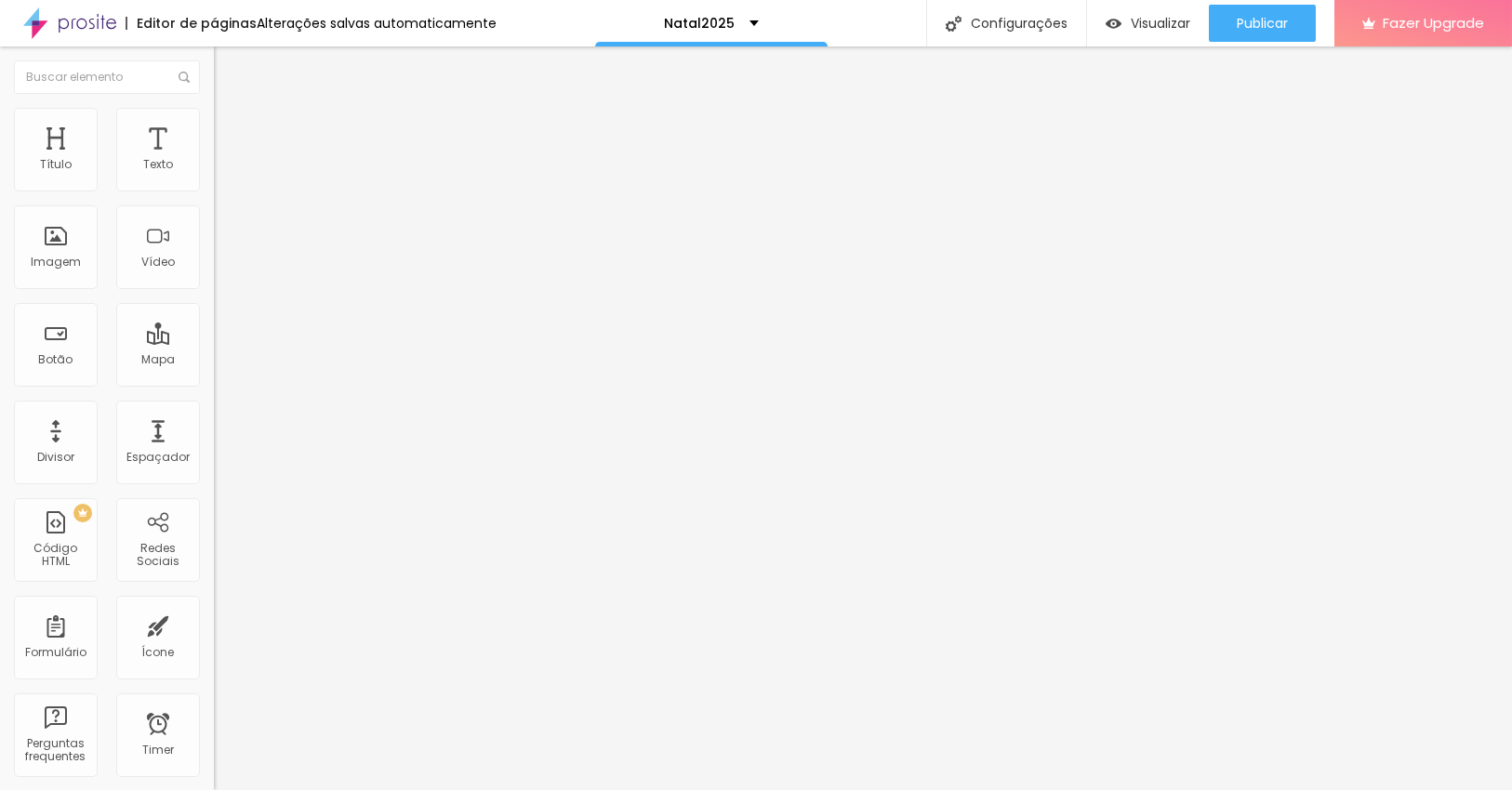
click at [214, 383] on input "www.alexandremphotography.com/formulario" at bounding box center [325, 373] width 224 height 19
paste input "https://"
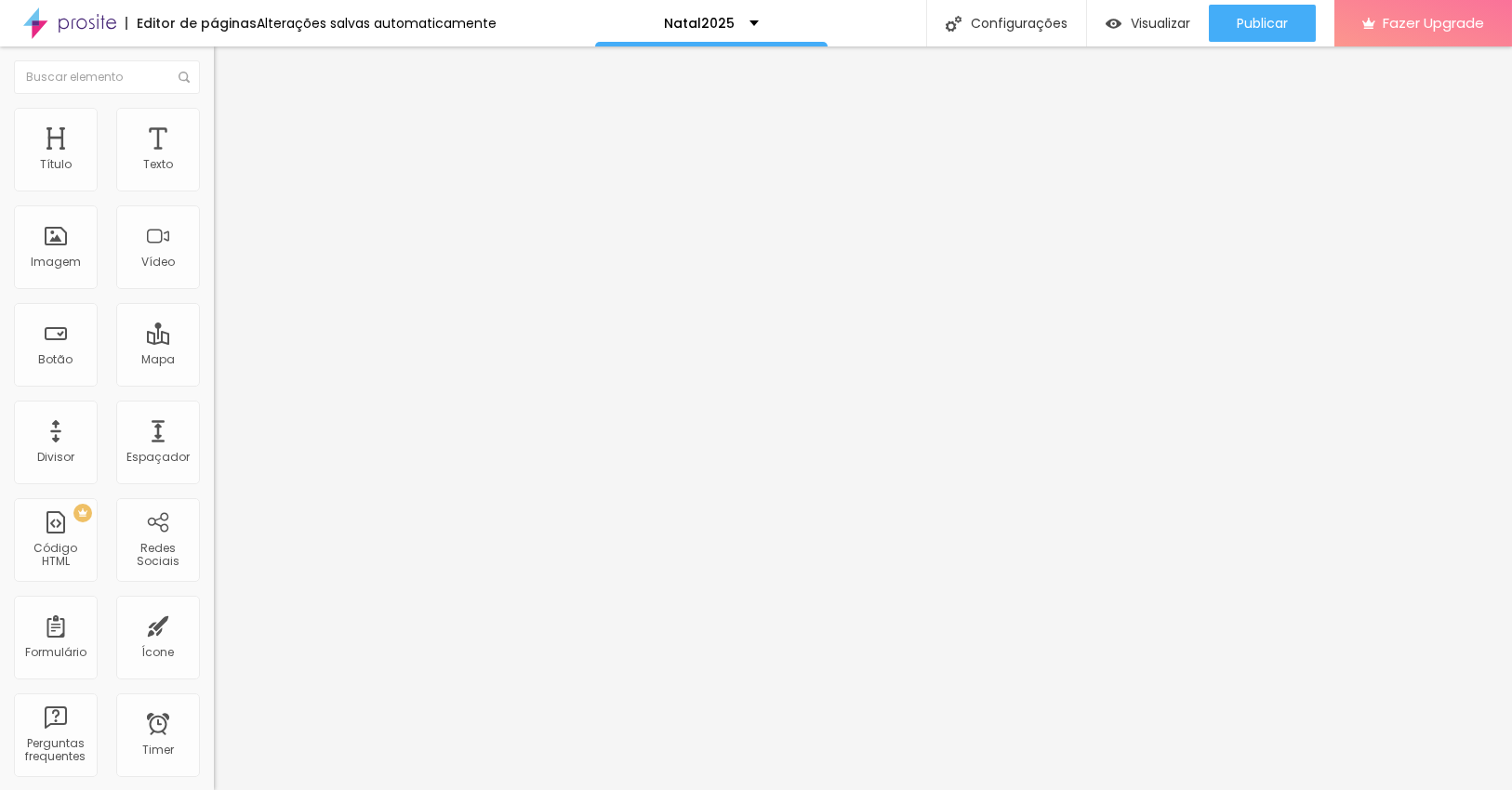
type input "https://www.alexandremphotography.com/formulario"
click at [214, 381] on input "www.alexandremphotography.com/formulario" at bounding box center [325, 373] width 224 height 19
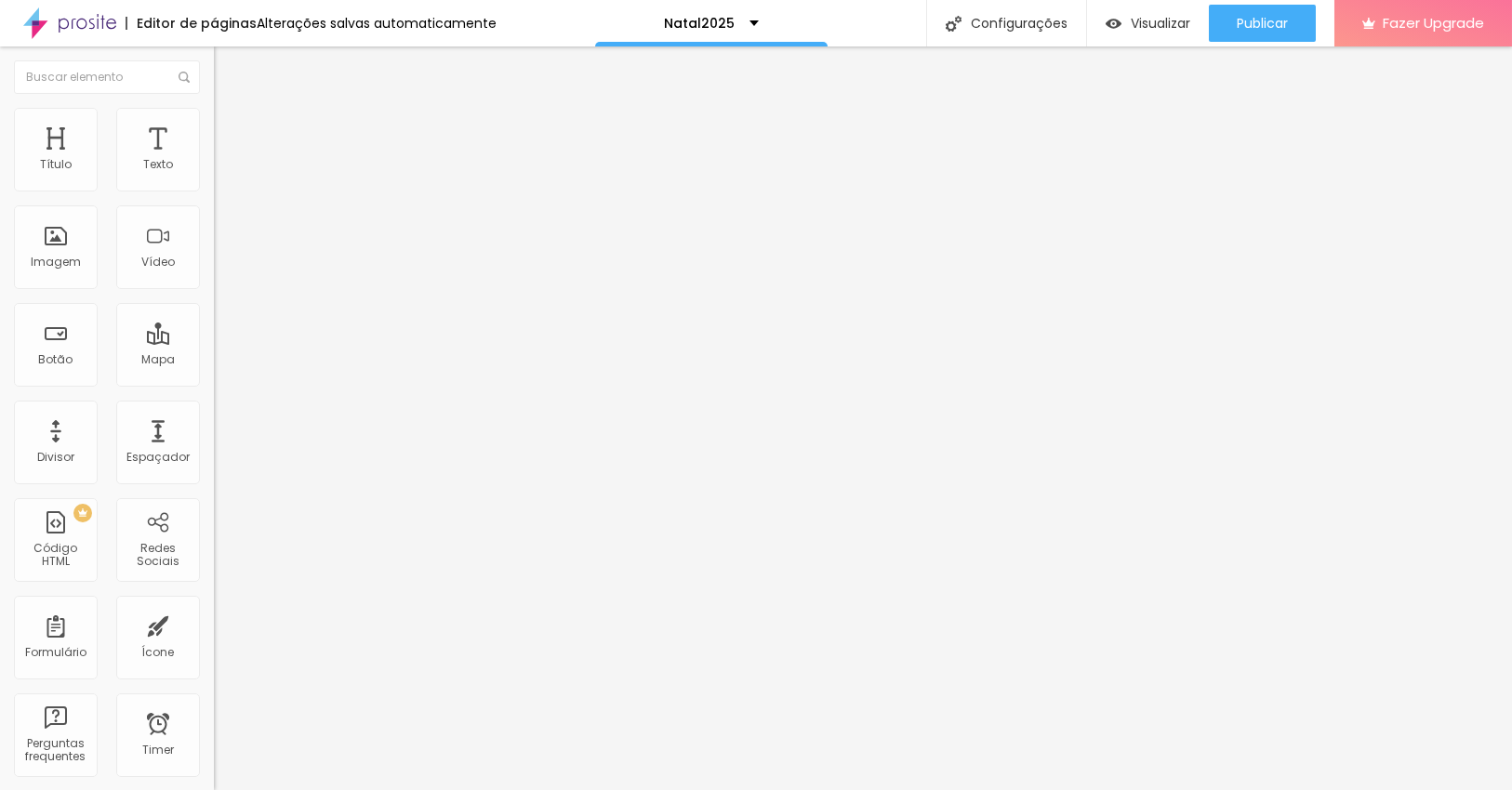
paste input "https://"
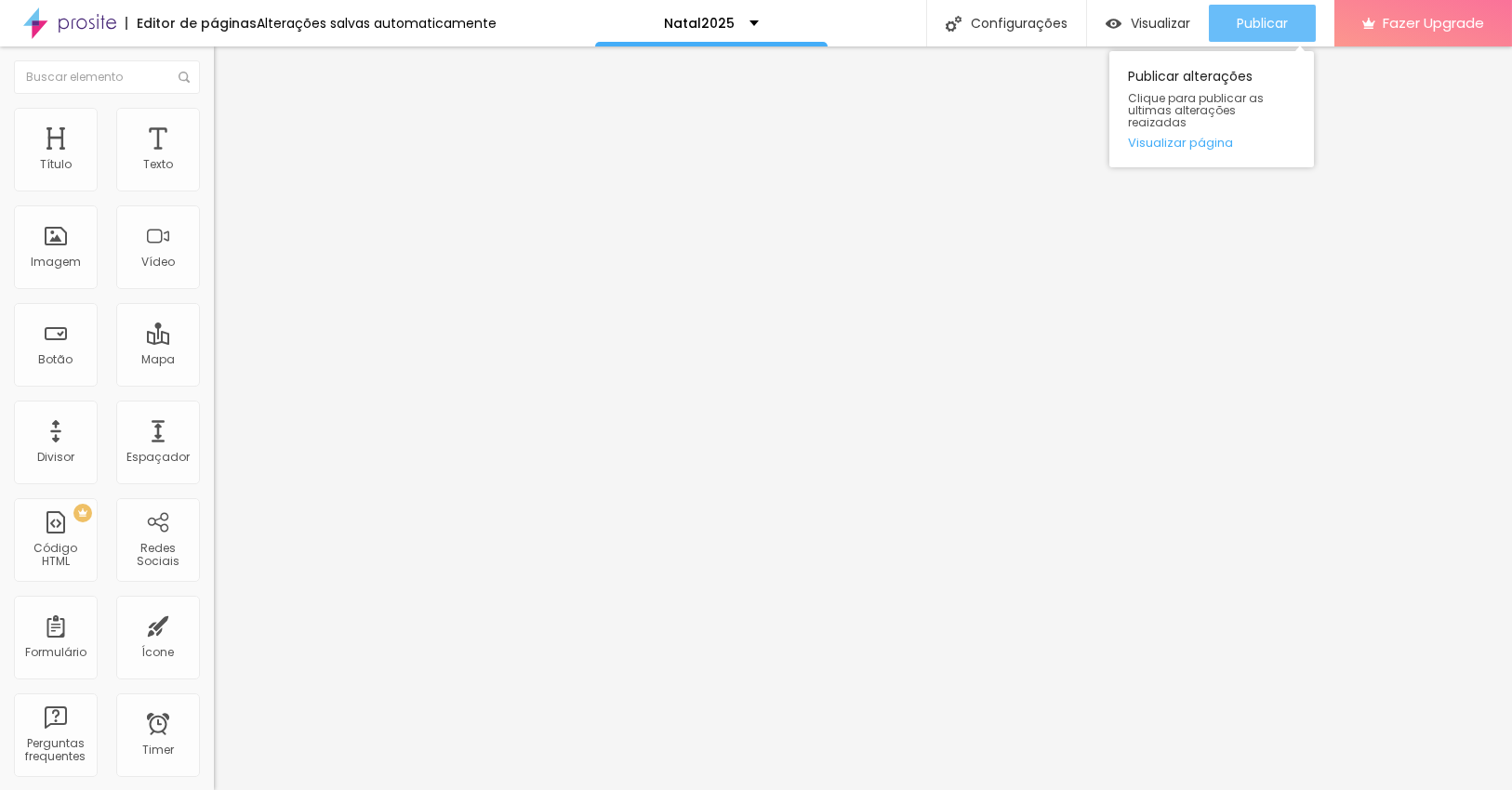
type input "https://www.alexandremphotography.com/formulario"
click at [1272, 20] on span "Publicar" at bounding box center [1262, 23] width 51 height 15
